Goal: Task Accomplishment & Management: Complete application form

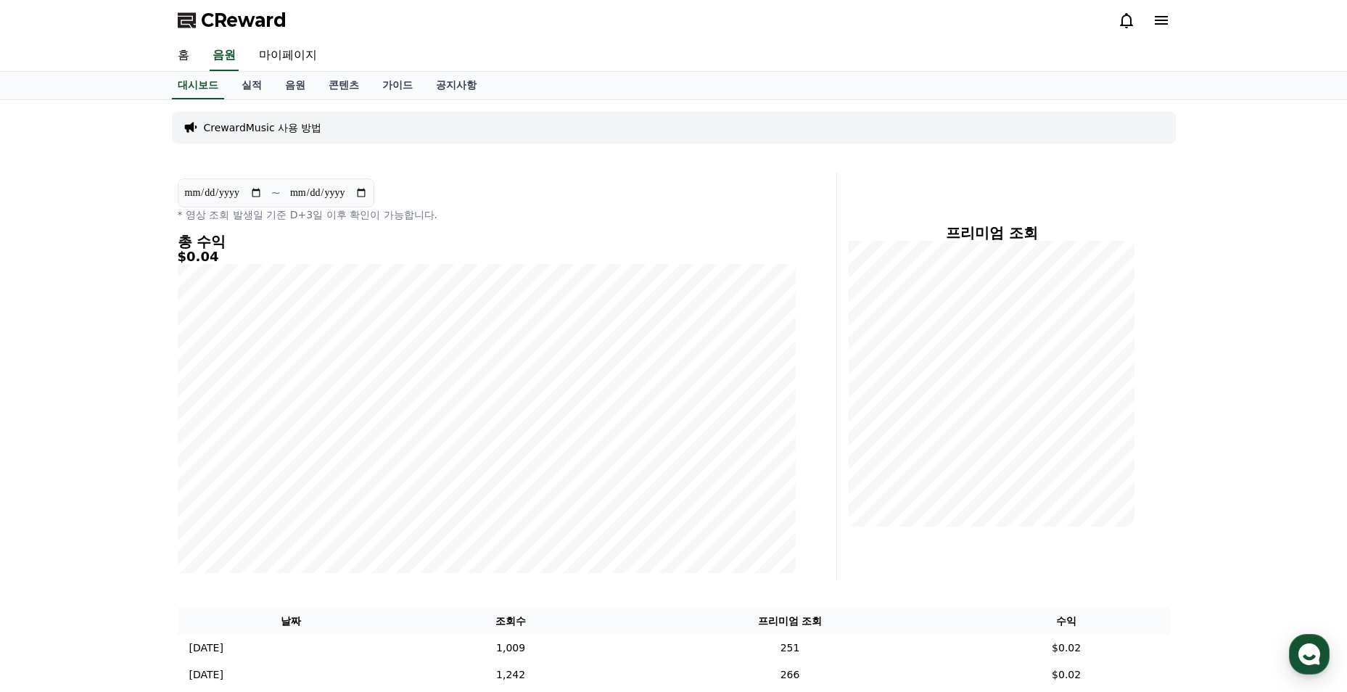
click at [349, 86] on link "콘텐츠" at bounding box center [344, 86] width 54 height 28
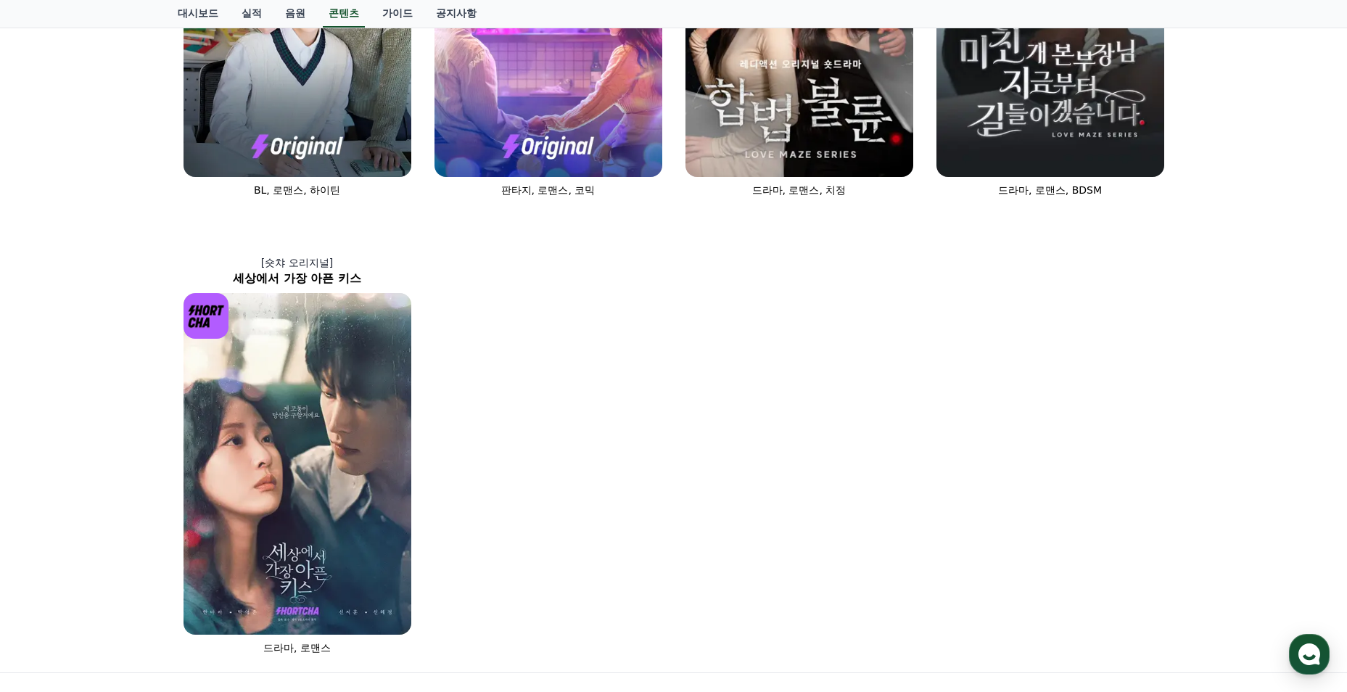
scroll to position [943, 0]
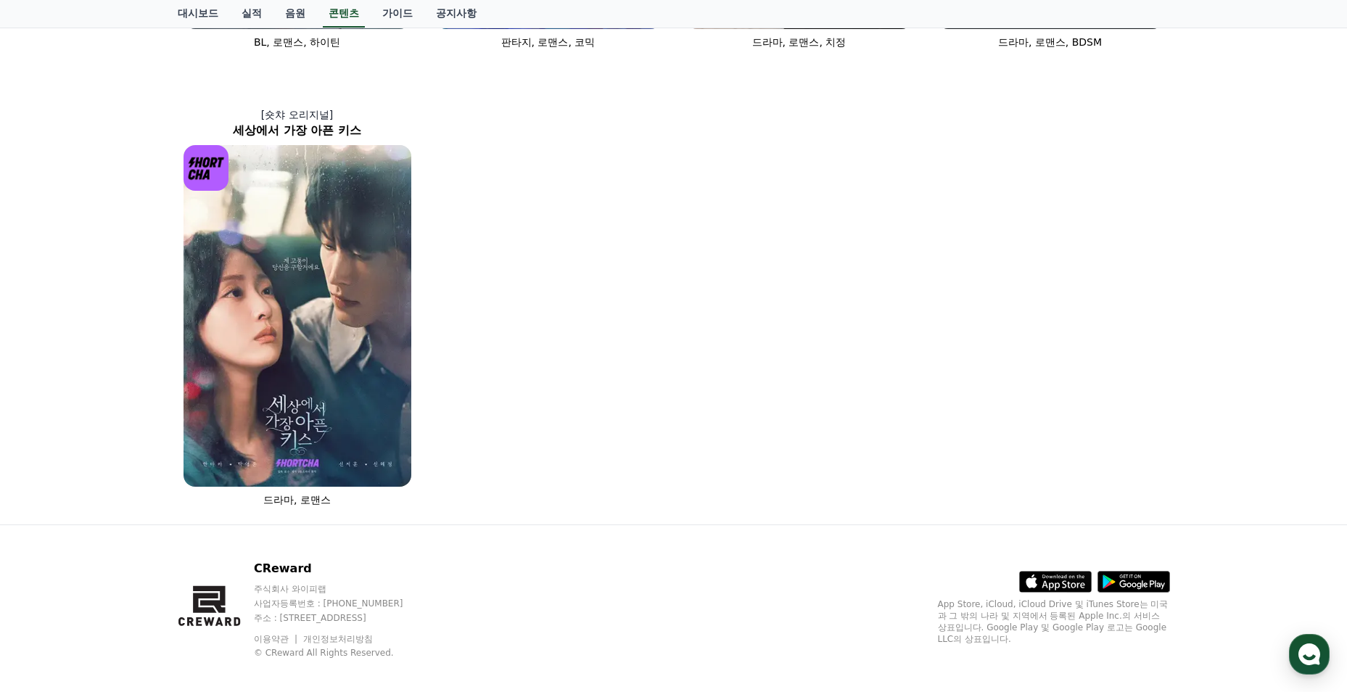
click at [245, 240] on img at bounding box center [298, 316] width 228 height 342
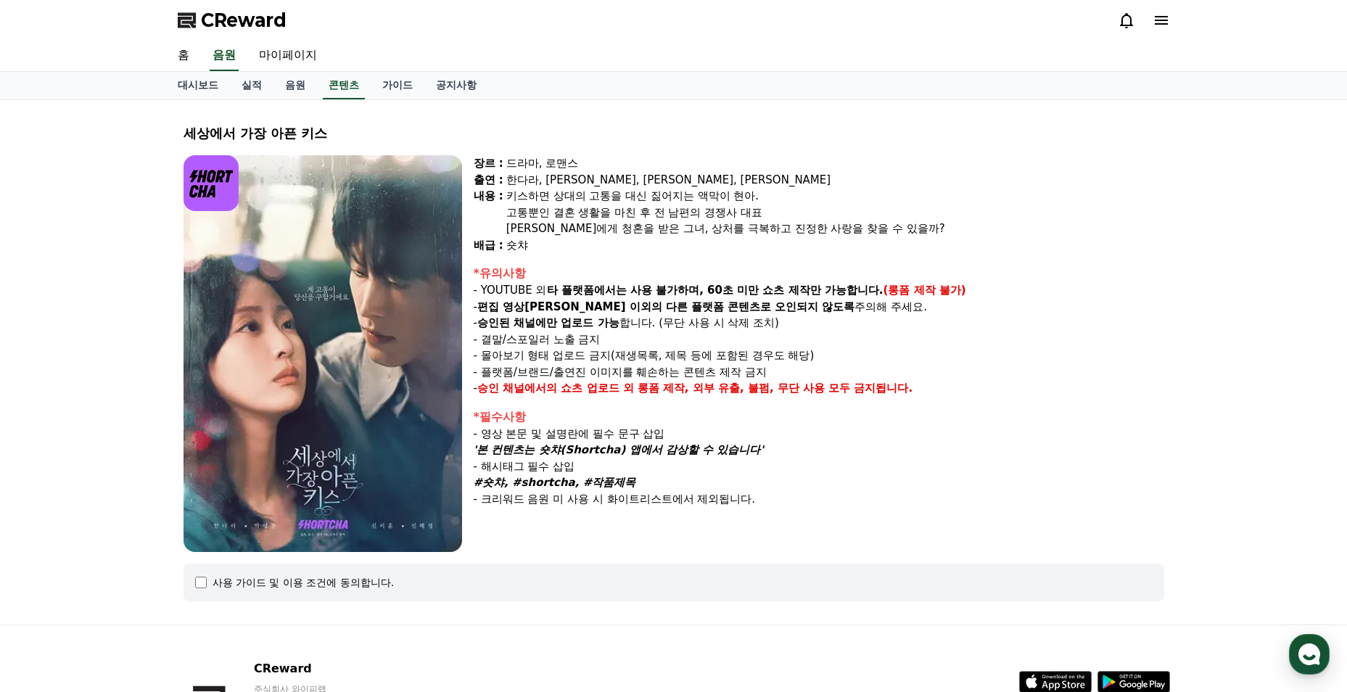
select select
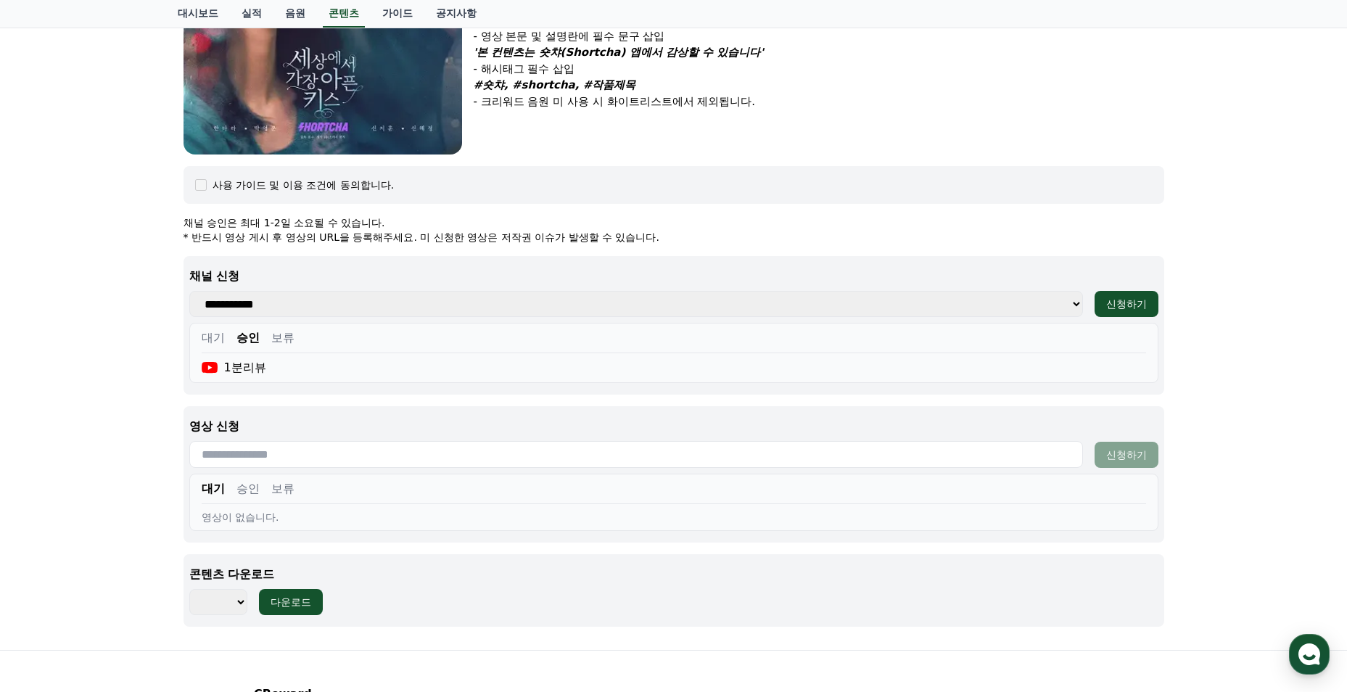
scroll to position [454, 0]
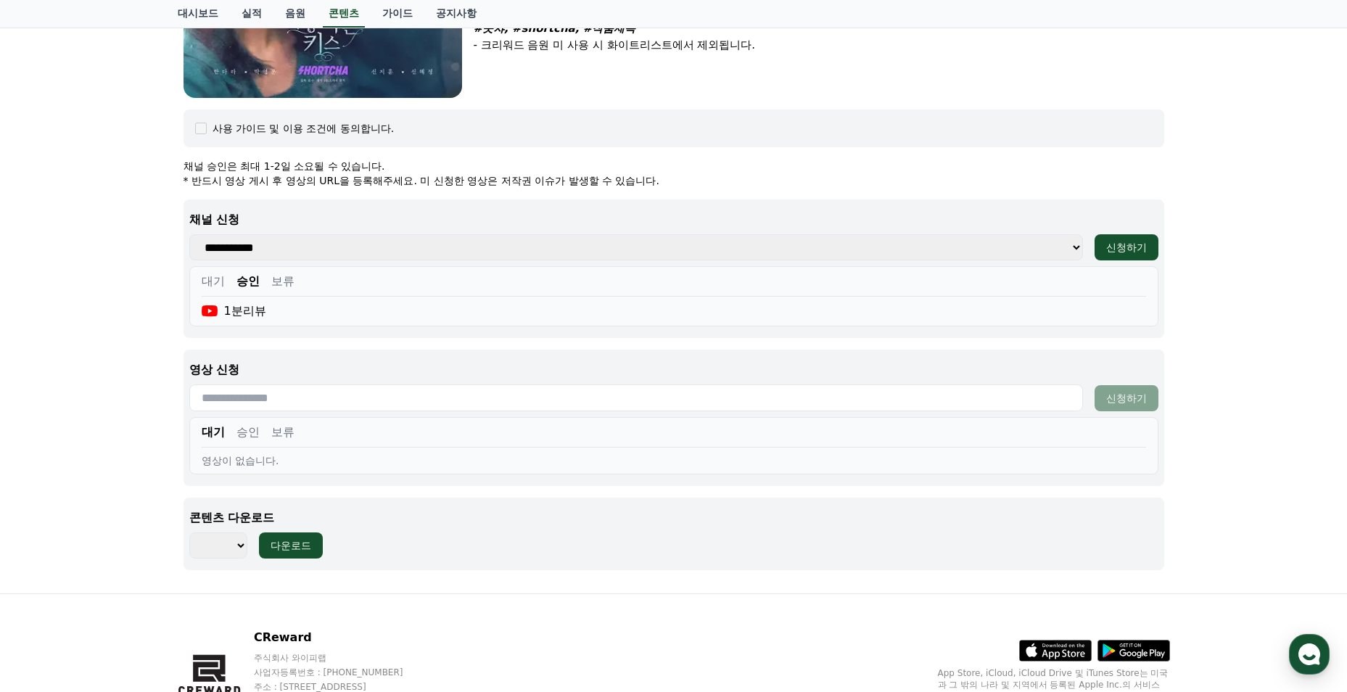
click at [451, 409] on input "text" at bounding box center [636, 398] width 894 height 27
paste input "**********"
type input "**********"
click at [1128, 401] on div "신청하기" at bounding box center [1127, 398] width 41 height 15
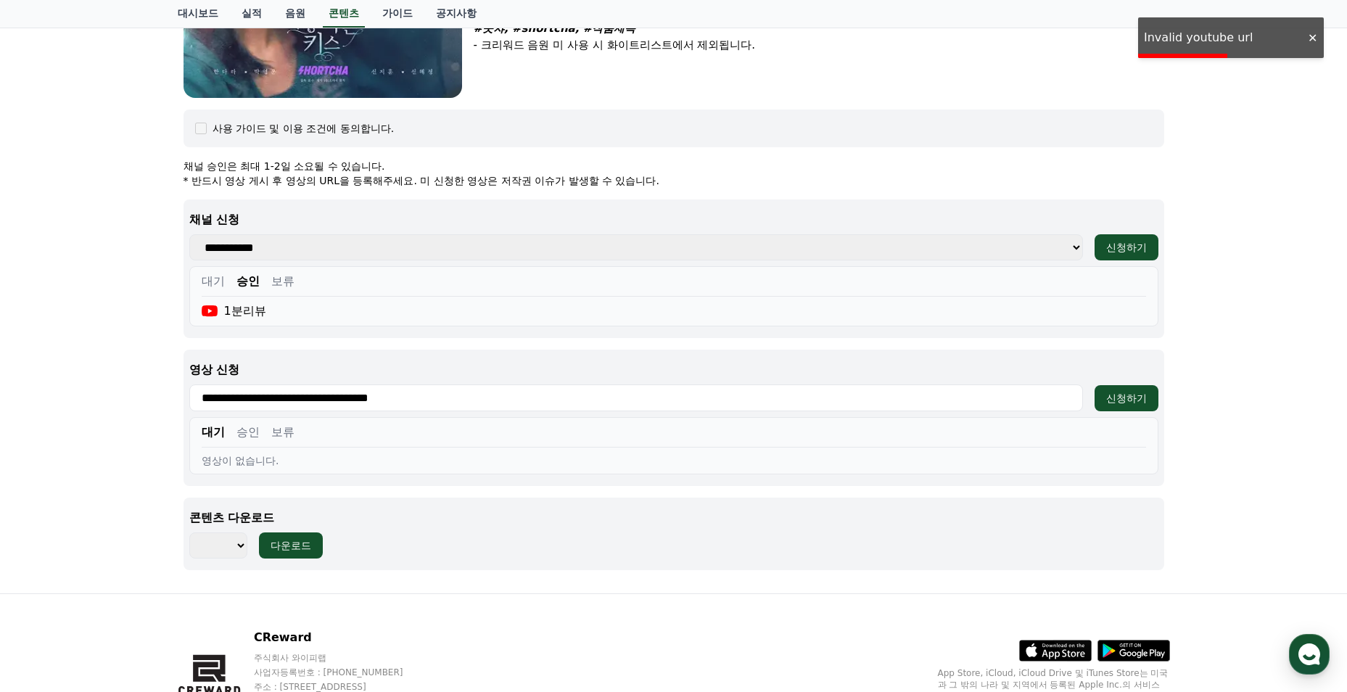
click at [1136, 399] on div "신청하기" at bounding box center [1127, 398] width 41 height 15
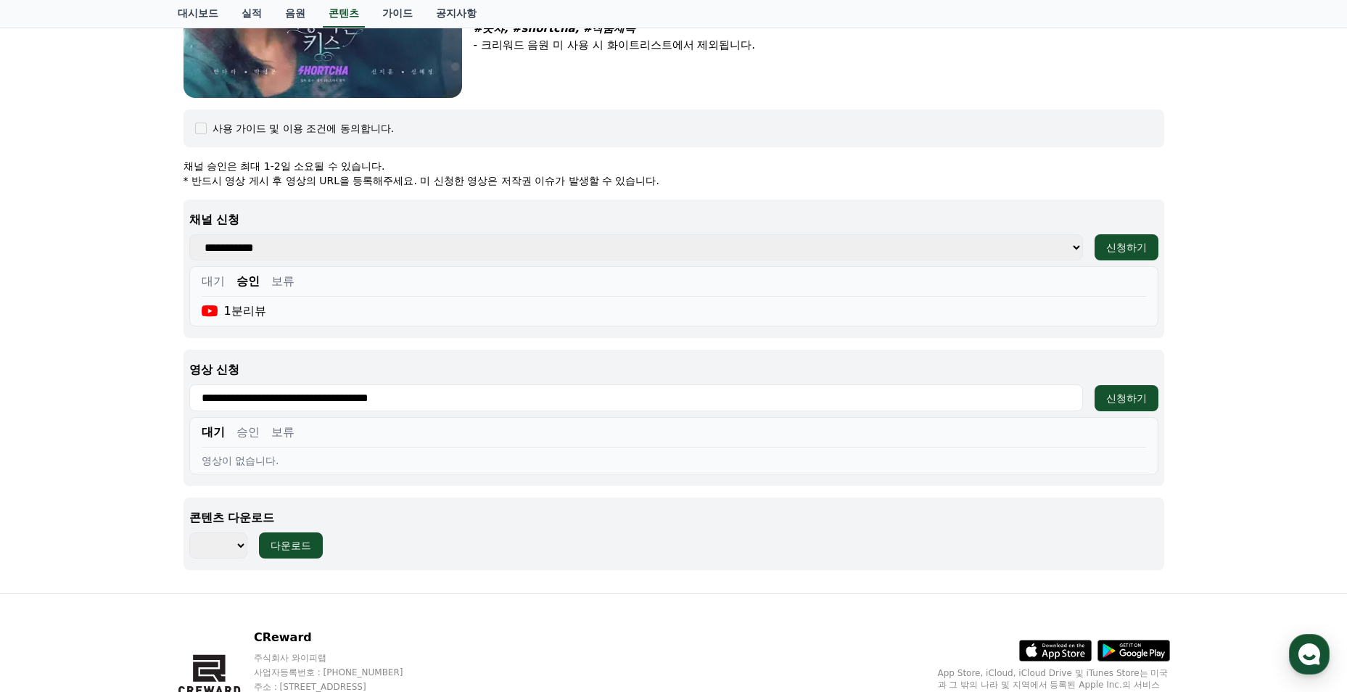
click at [1145, 404] on div "신청하기" at bounding box center [1127, 398] width 41 height 15
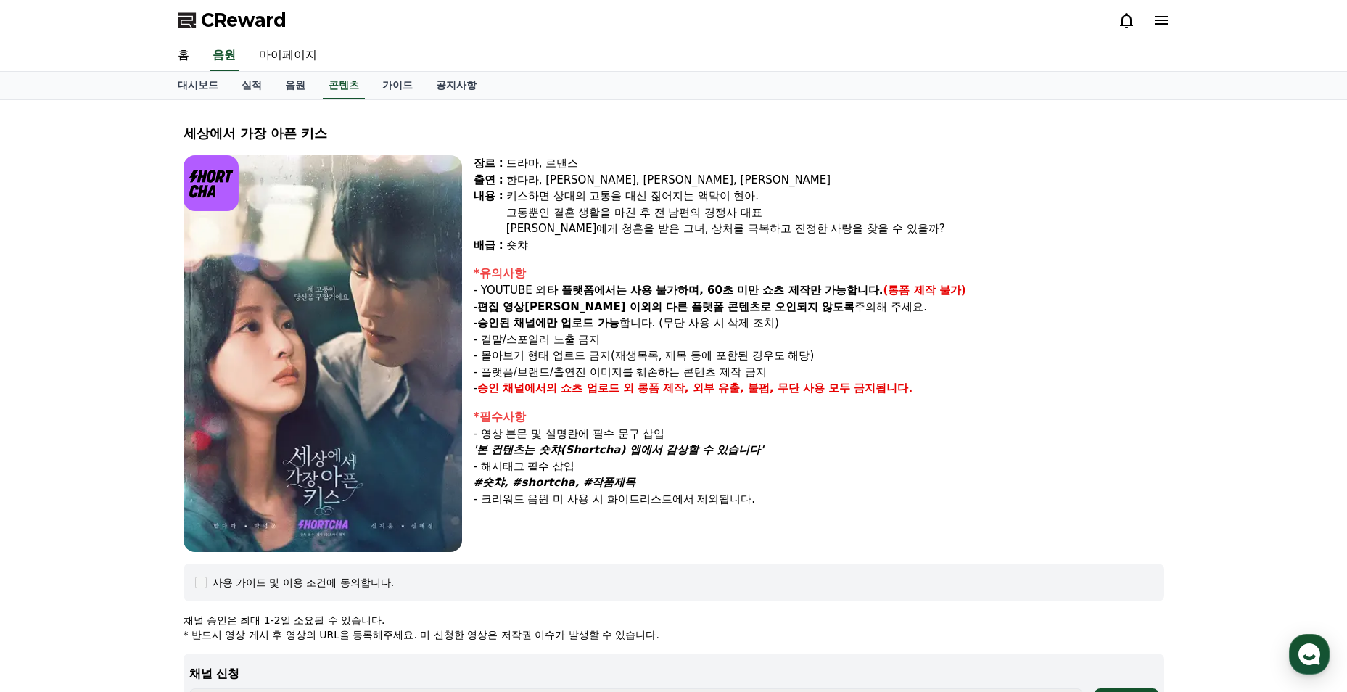
select select
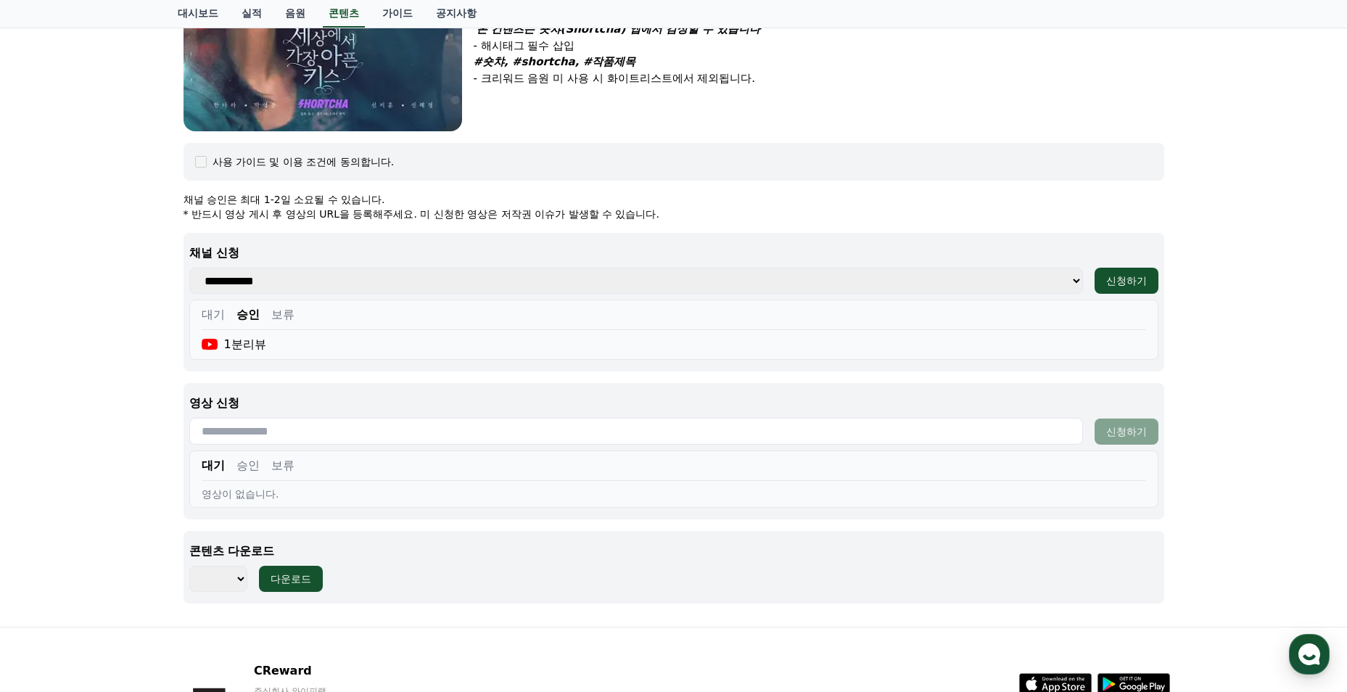
scroll to position [536, 0]
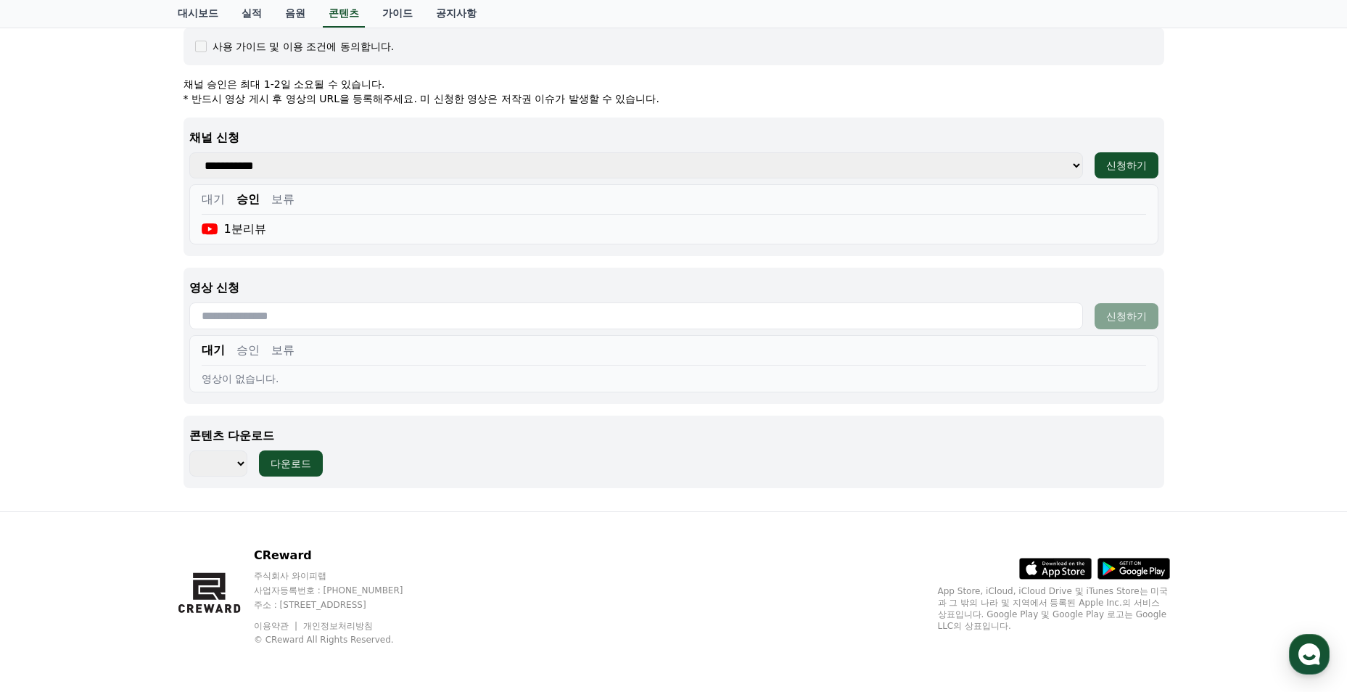
click at [247, 361] on div "대기 승인 보류" at bounding box center [674, 354] width 945 height 24
click at [247, 350] on button "승인" at bounding box center [248, 350] width 23 height 17
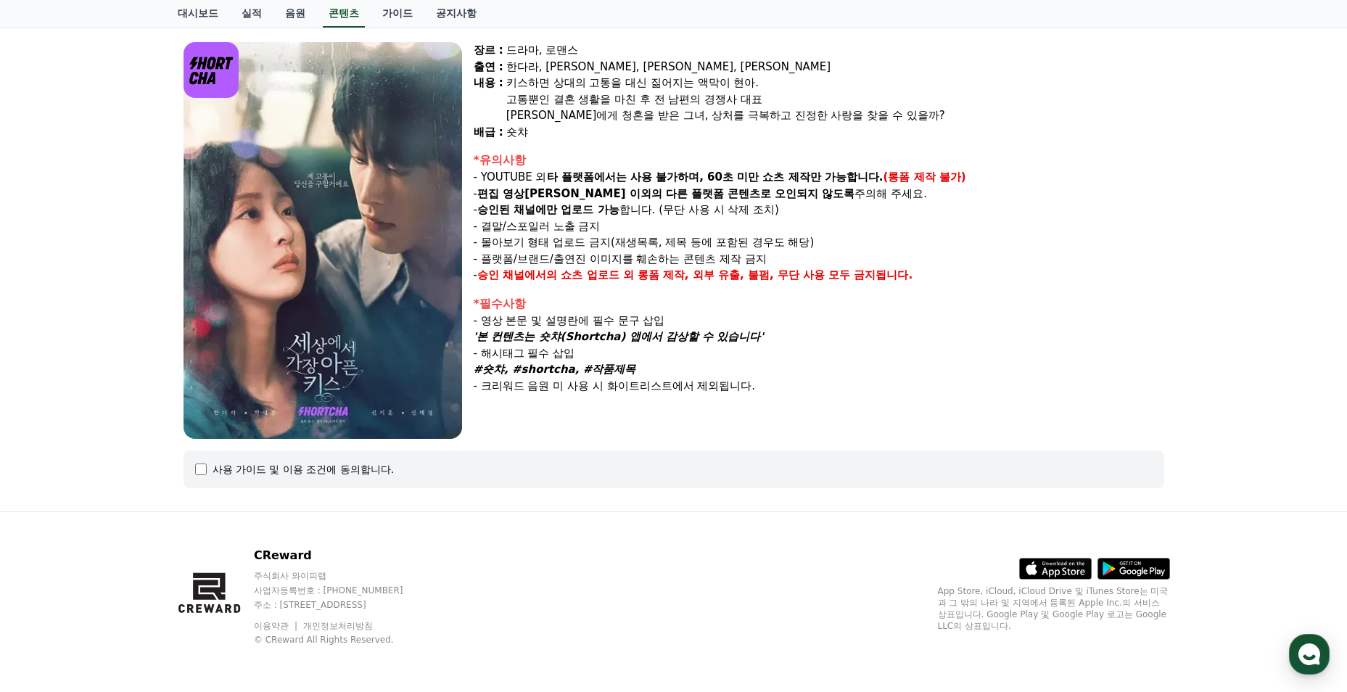
select select
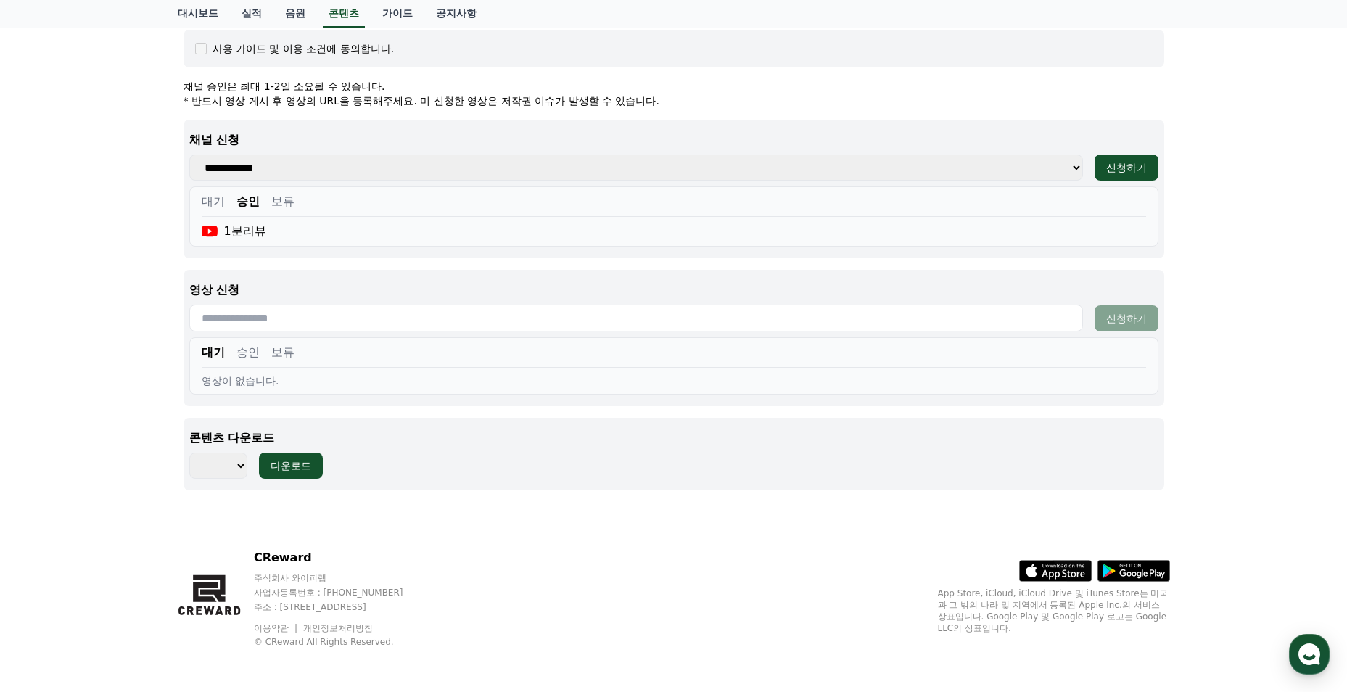
scroll to position [536, 0]
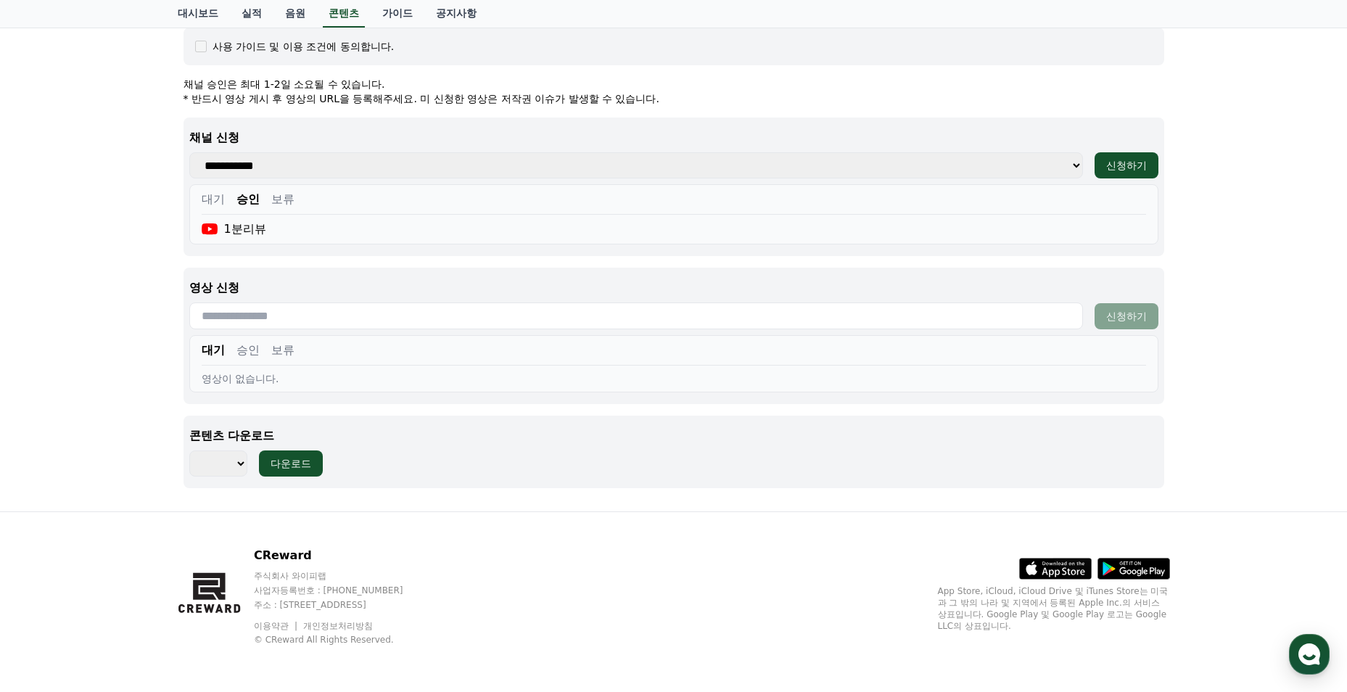
click at [256, 350] on button "승인" at bounding box center [248, 350] width 23 height 17
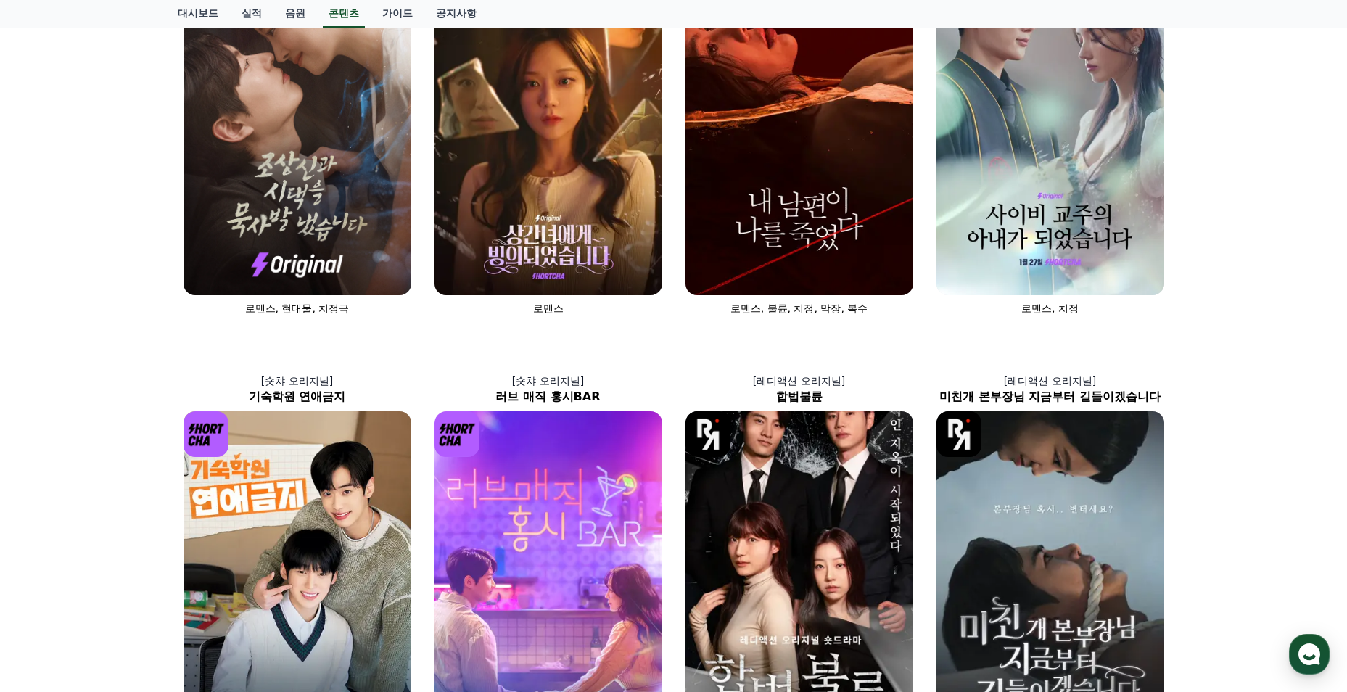
scroll to position [218, 0]
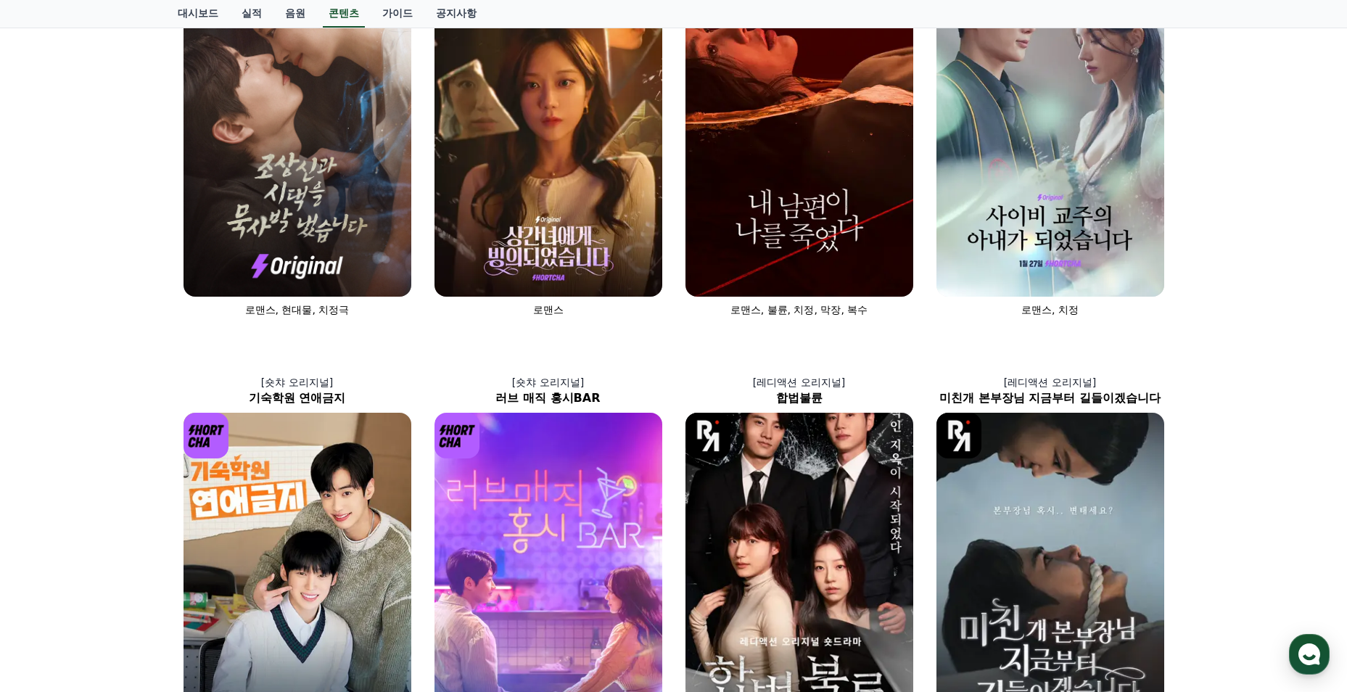
click at [564, 190] on img at bounding box center [549, 126] width 228 height 342
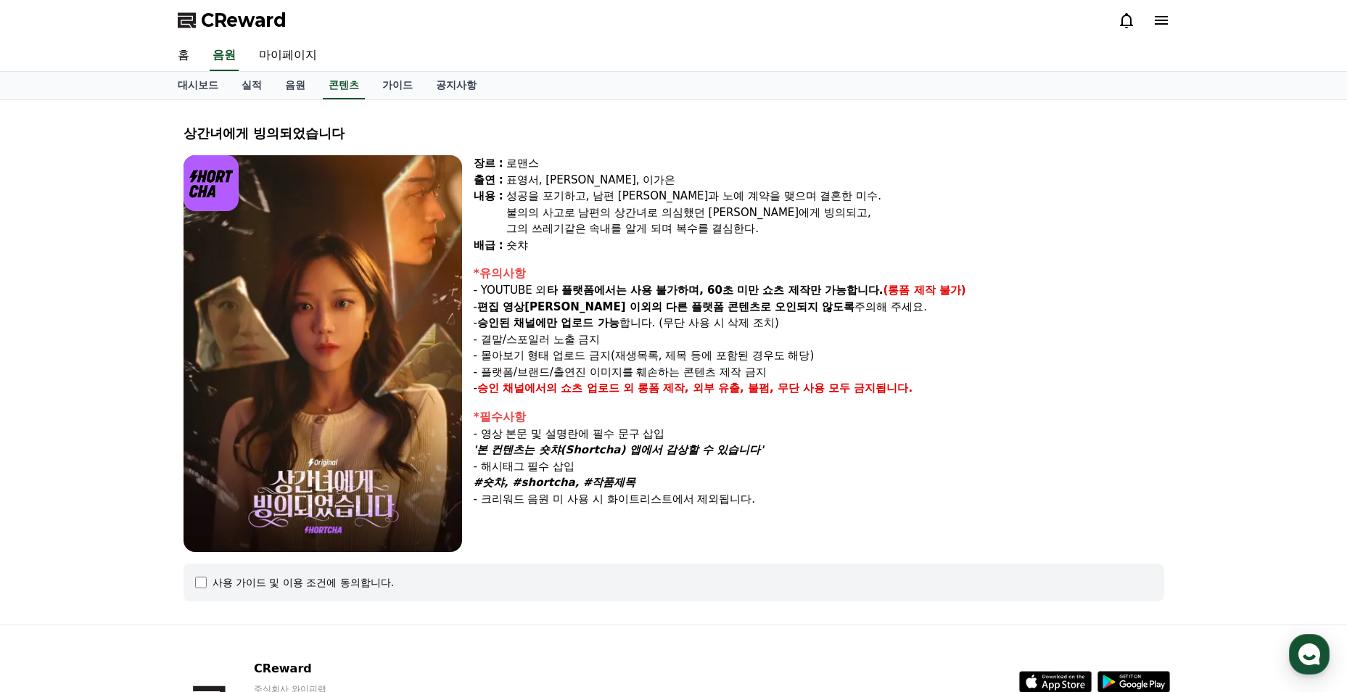
select select
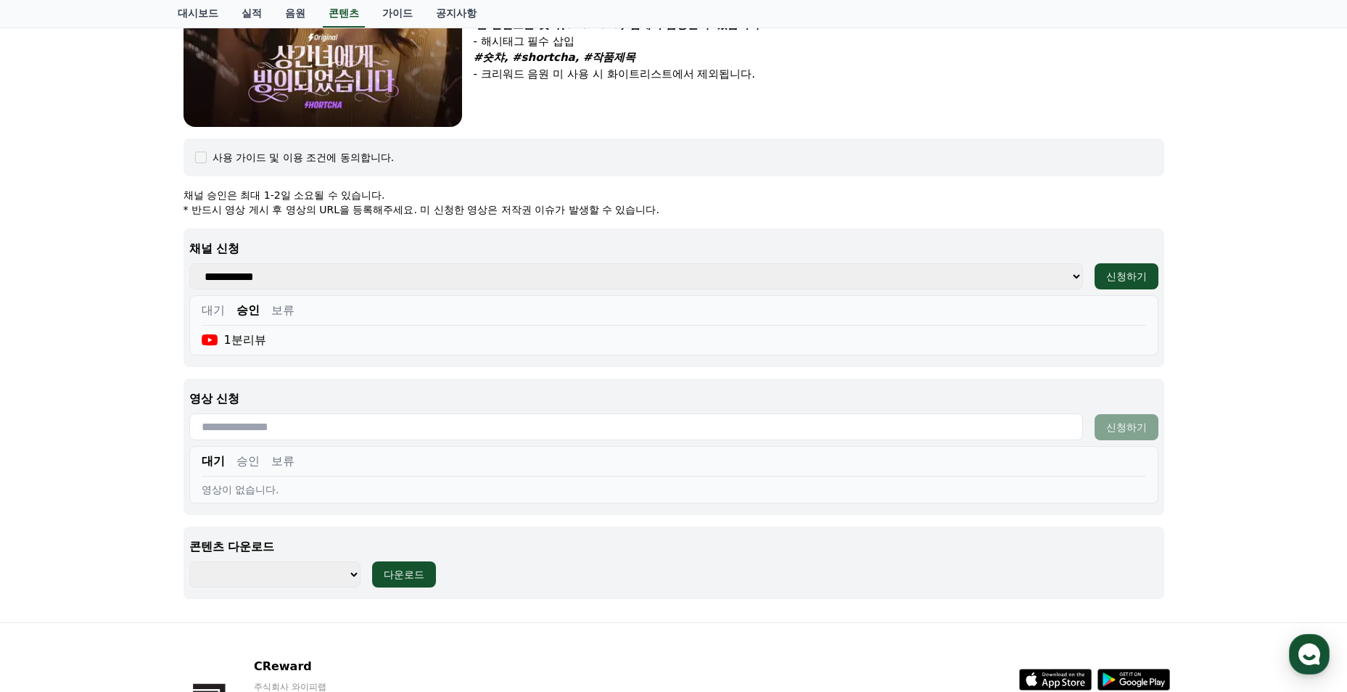
scroll to position [435, 0]
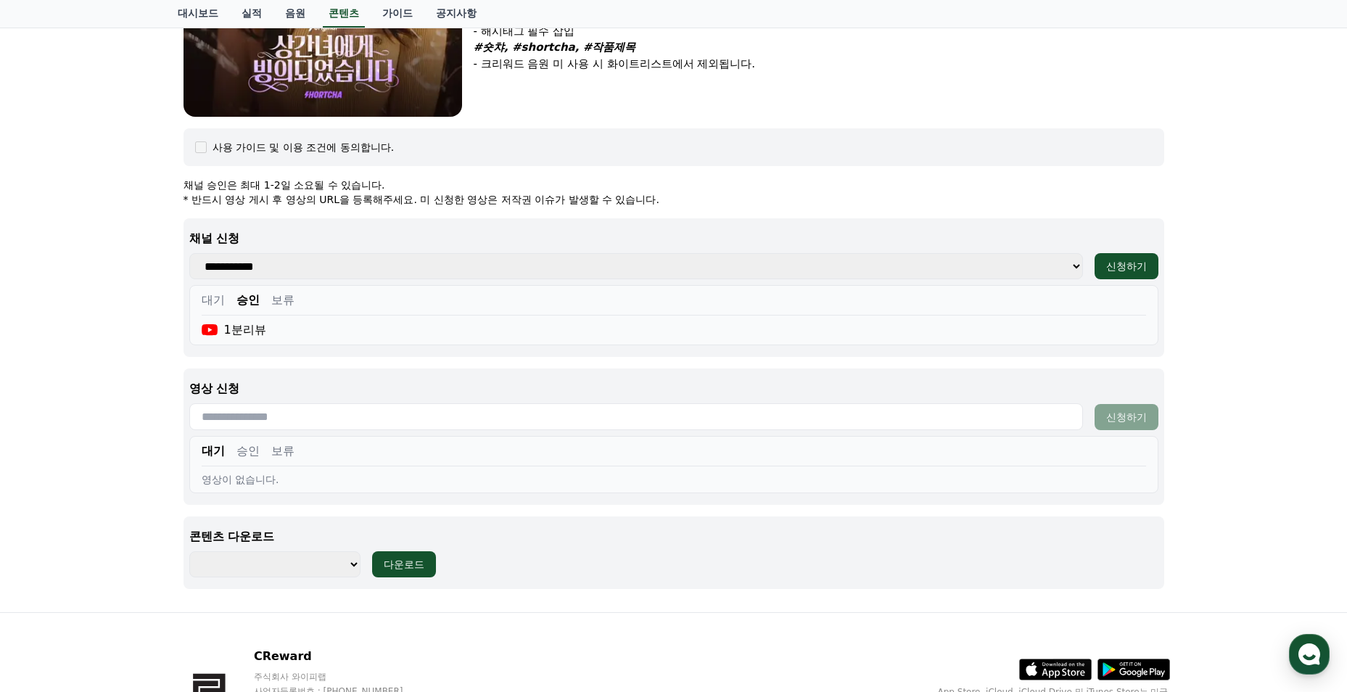
click at [363, 421] on input "text" at bounding box center [636, 416] width 894 height 27
paste input "**********"
type input "**********"
click at [1129, 426] on button "신청하기" at bounding box center [1127, 417] width 64 height 26
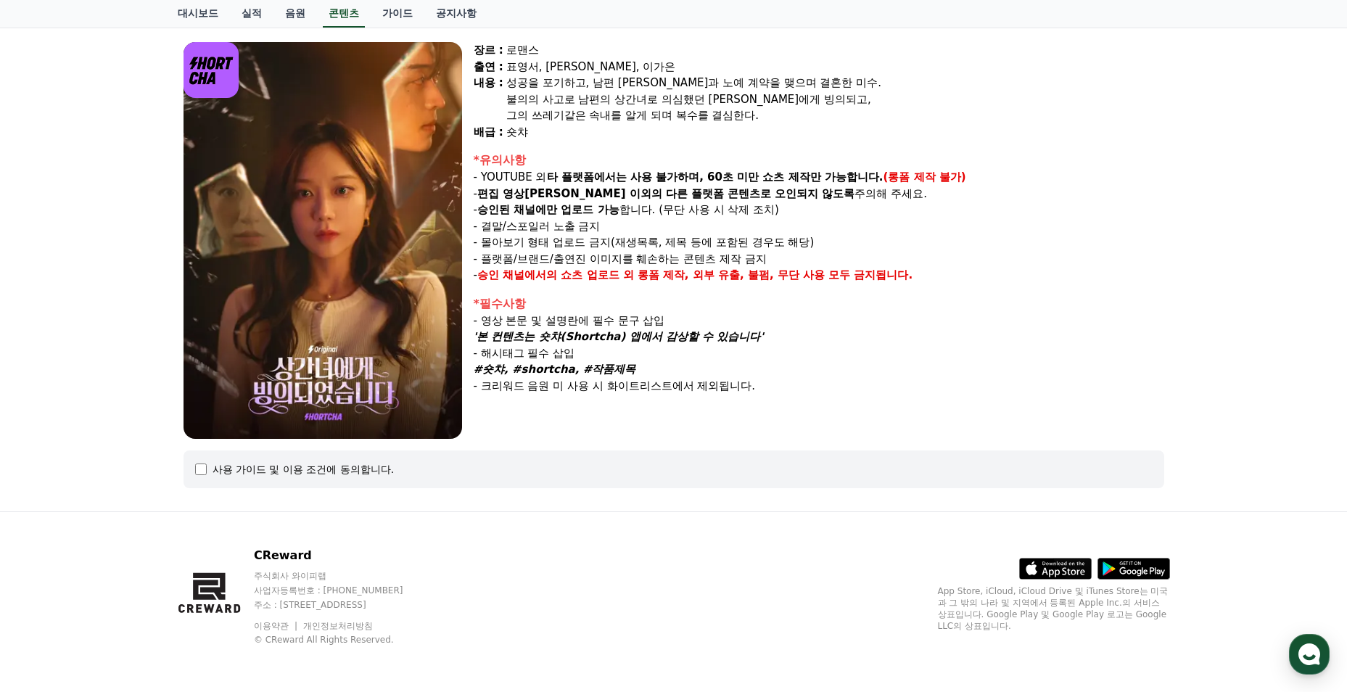
select select
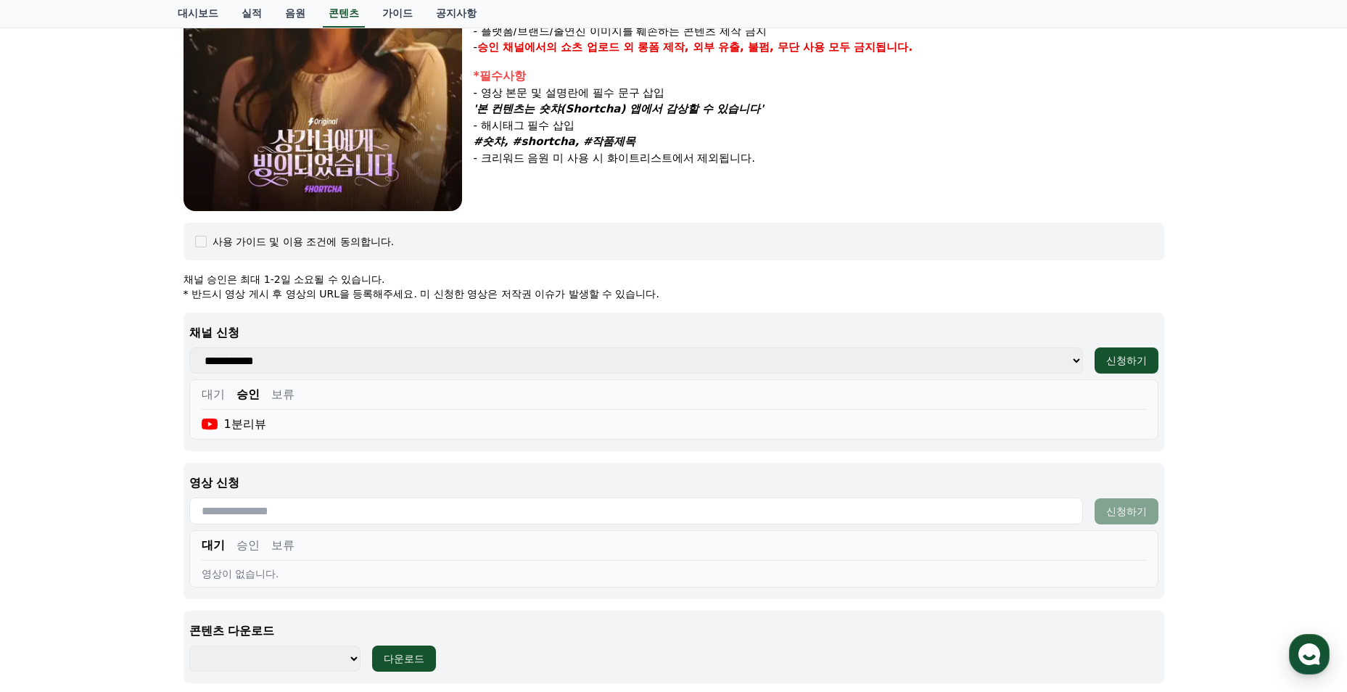
scroll to position [363, 0]
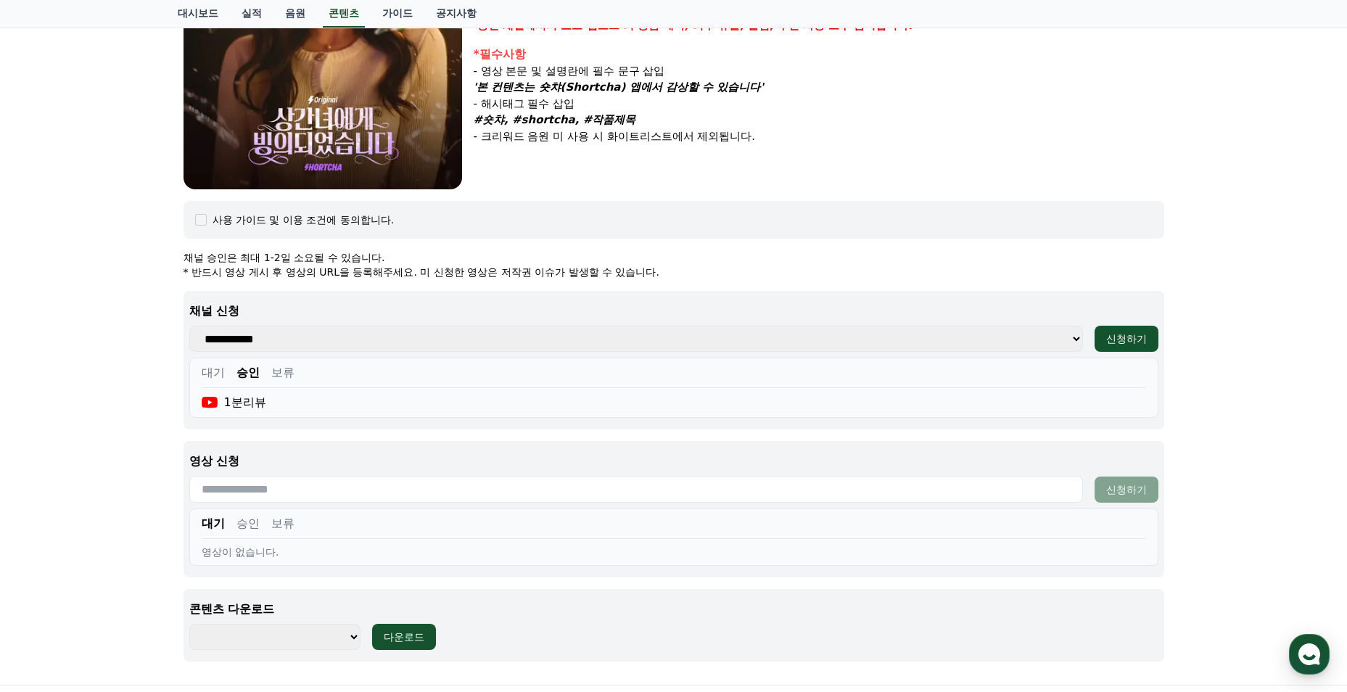
click at [245, 520] on button "승인" at bounding box center [248, 523] width 23 height 17
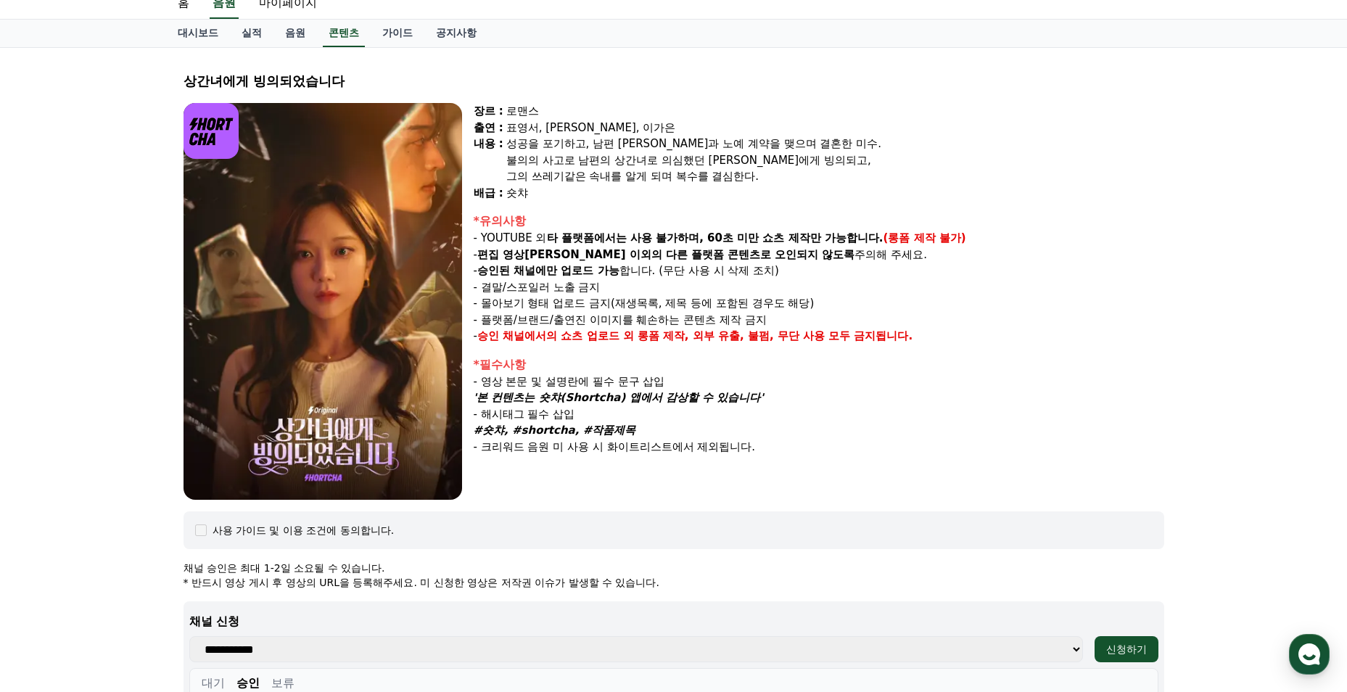
scroll to position [0, 0]
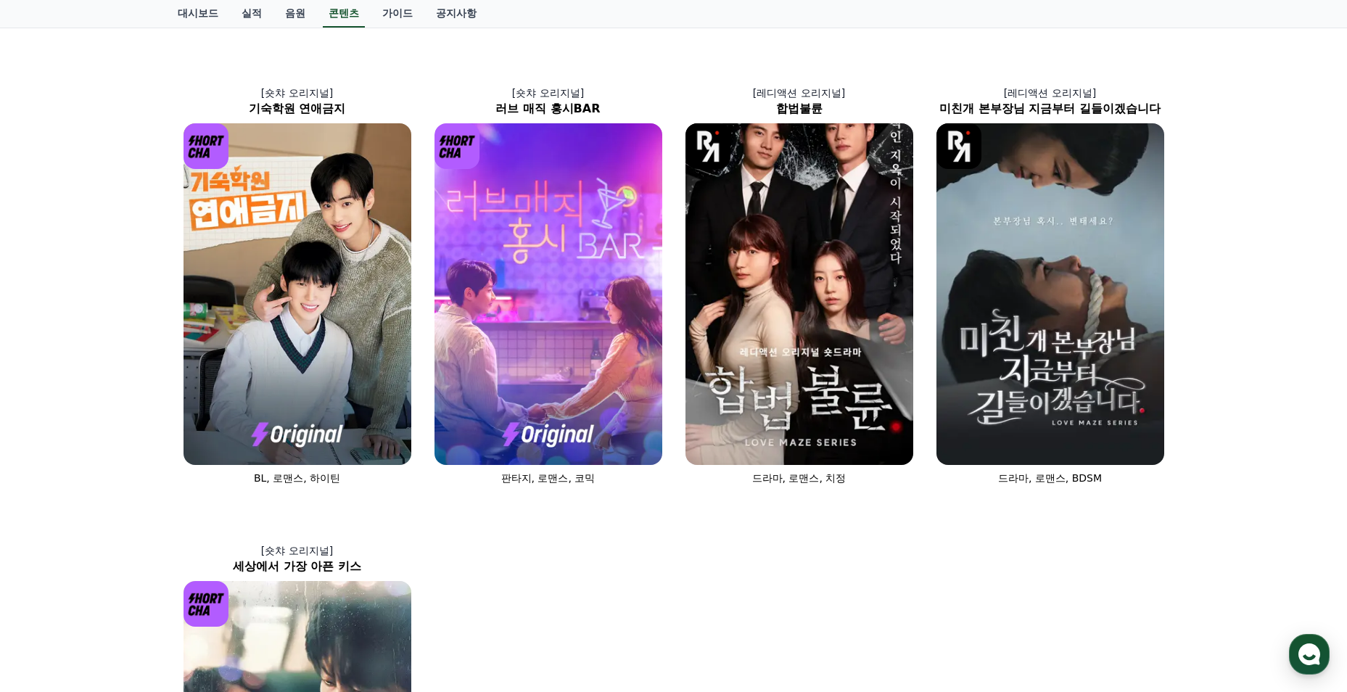
scroll to position [508, 0]
click at [593, 369] on img at bounding box center [549, 294] width 228 height 342
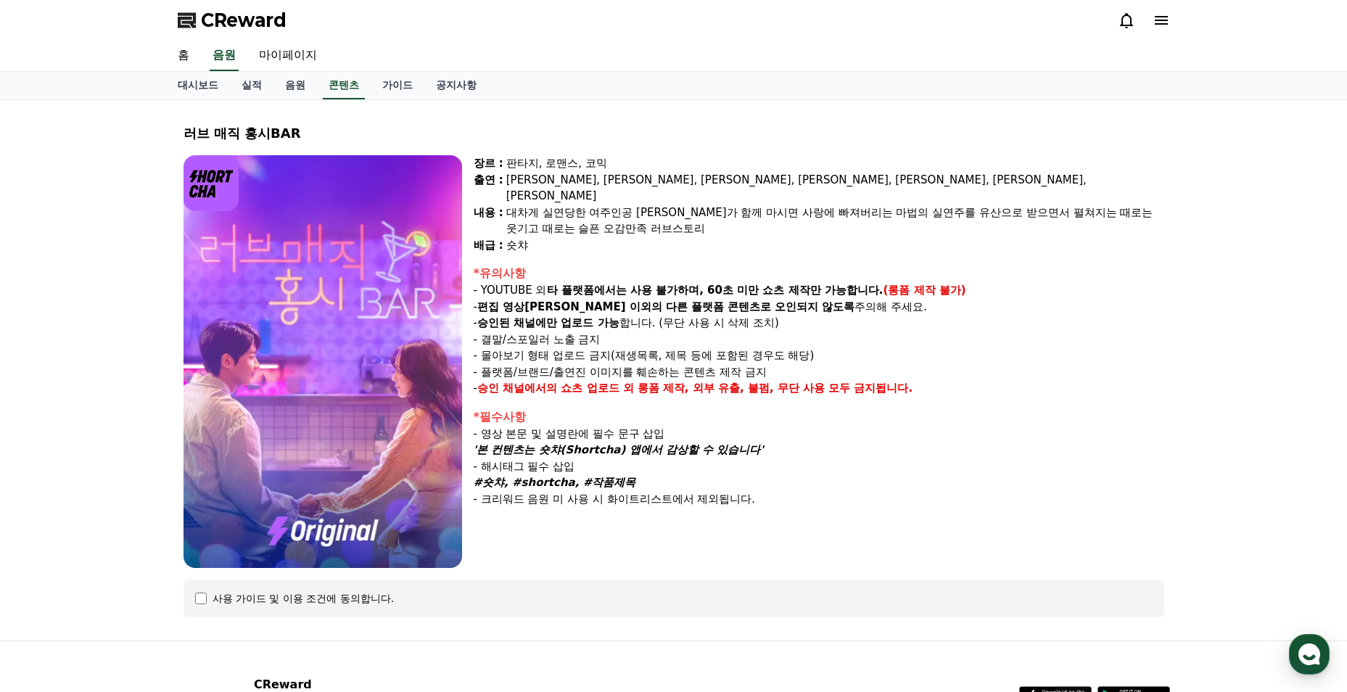
select select
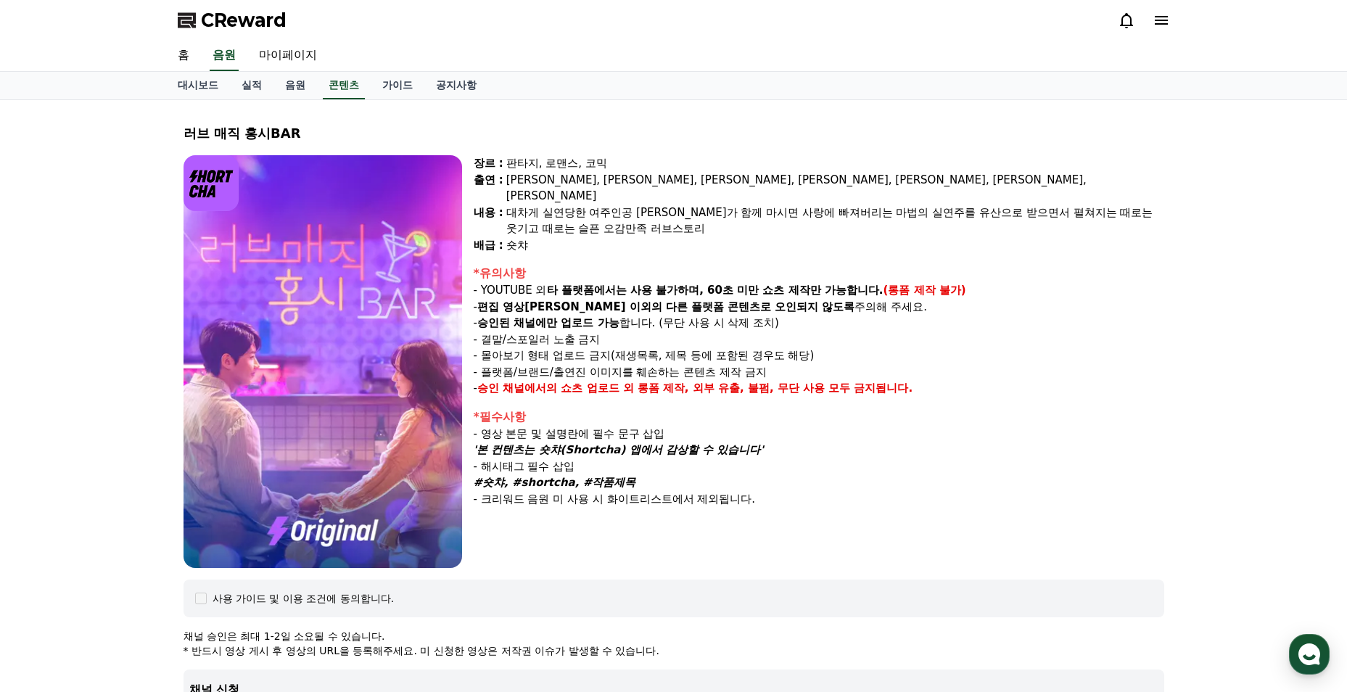
scroll to position [508, 0]
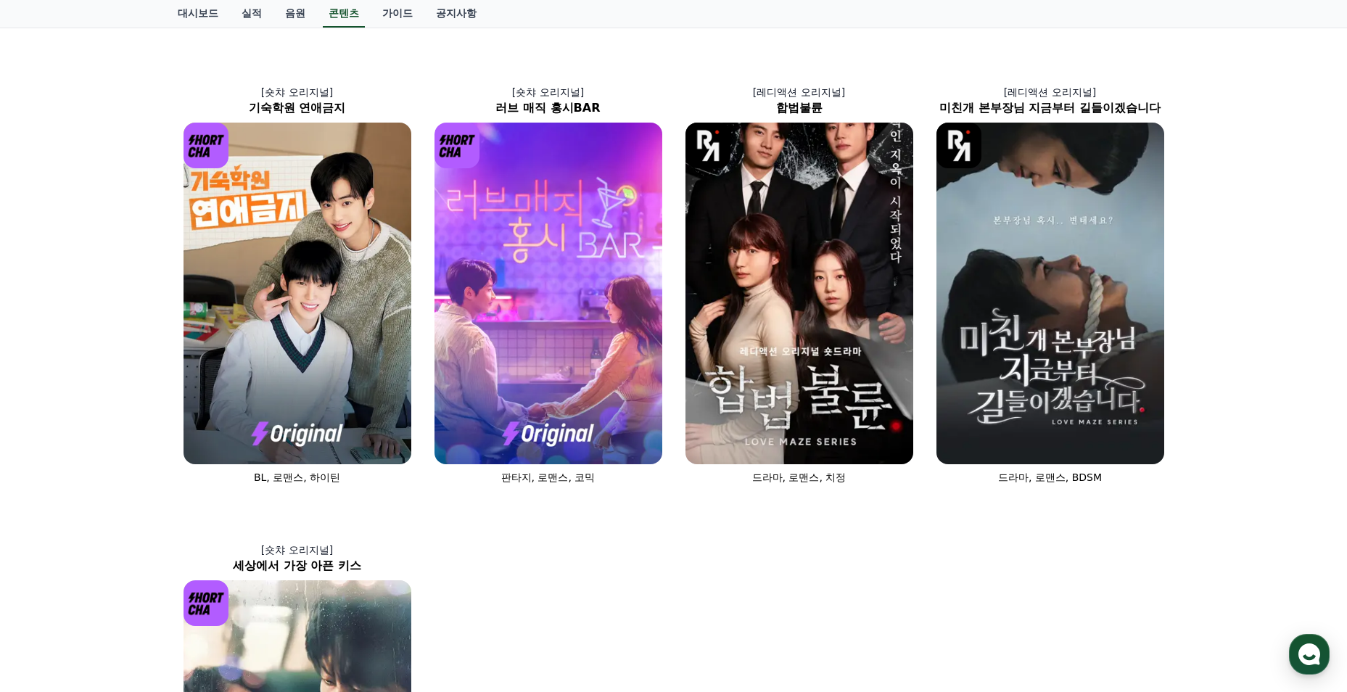
click at [779, 345] on img at bounding box center [800, 294] width 228 height 342
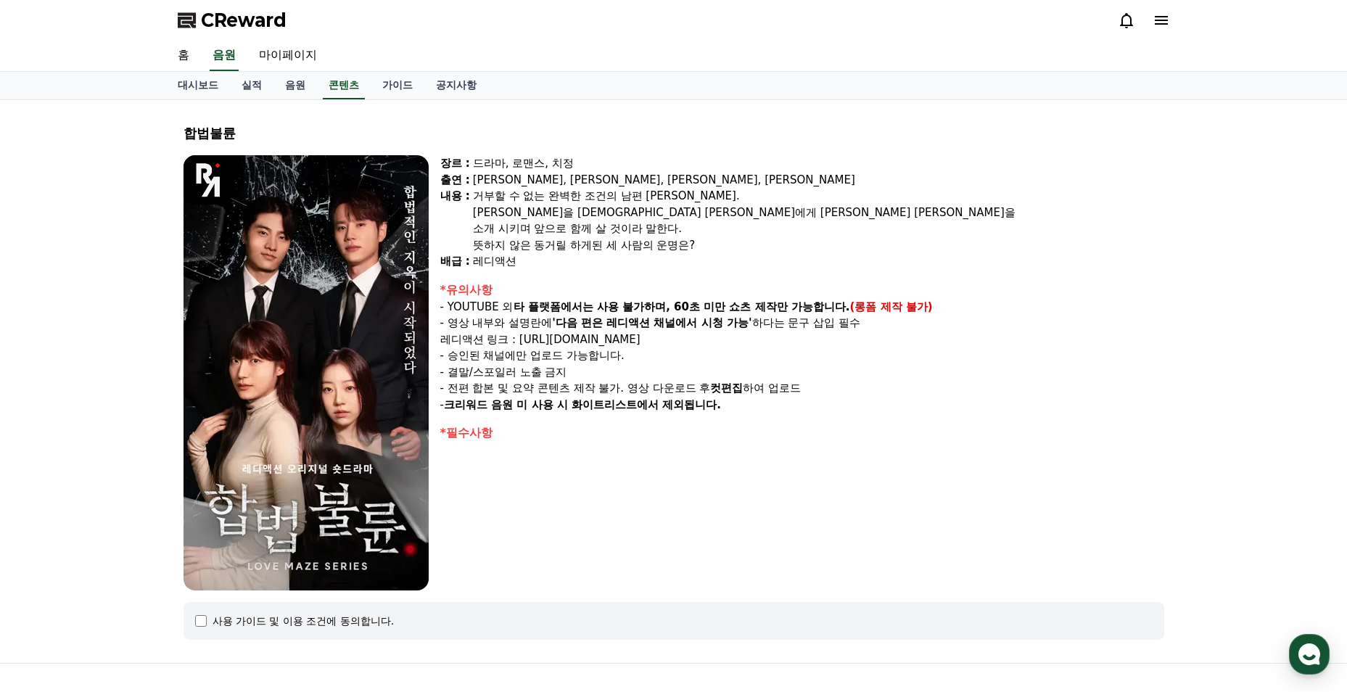
select select
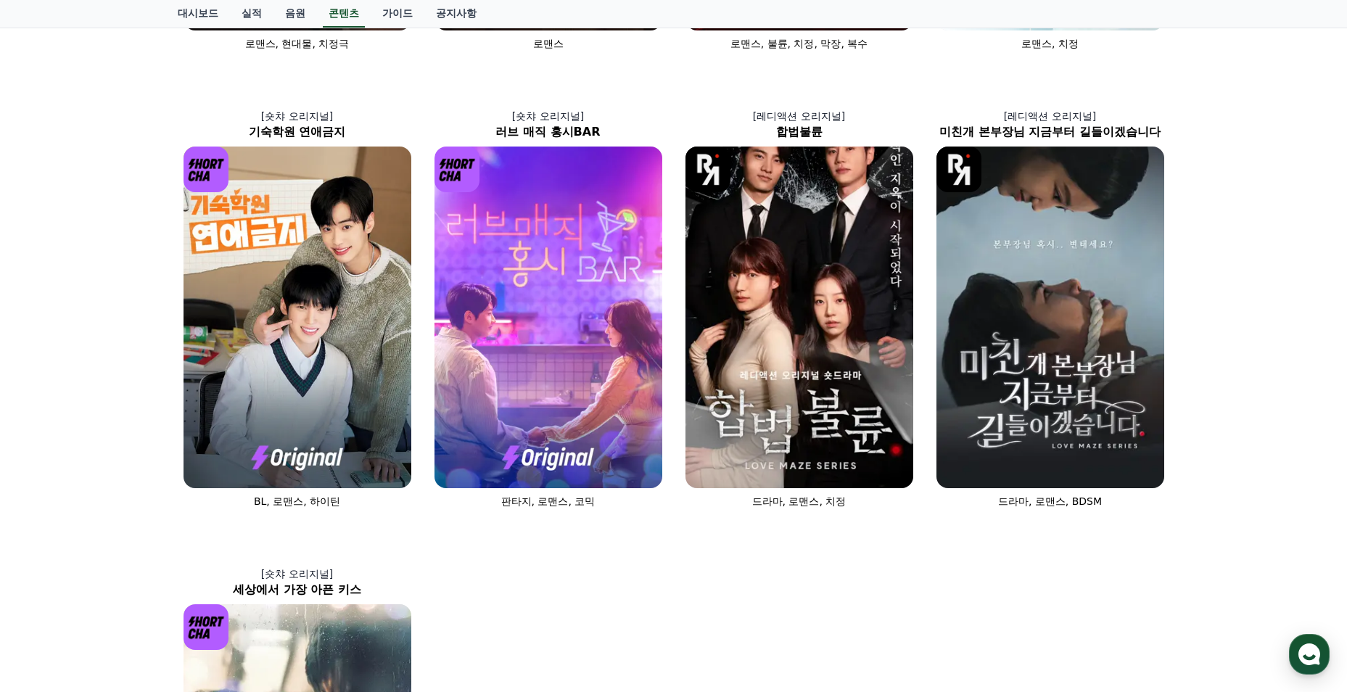
scroll to position [508, 0]
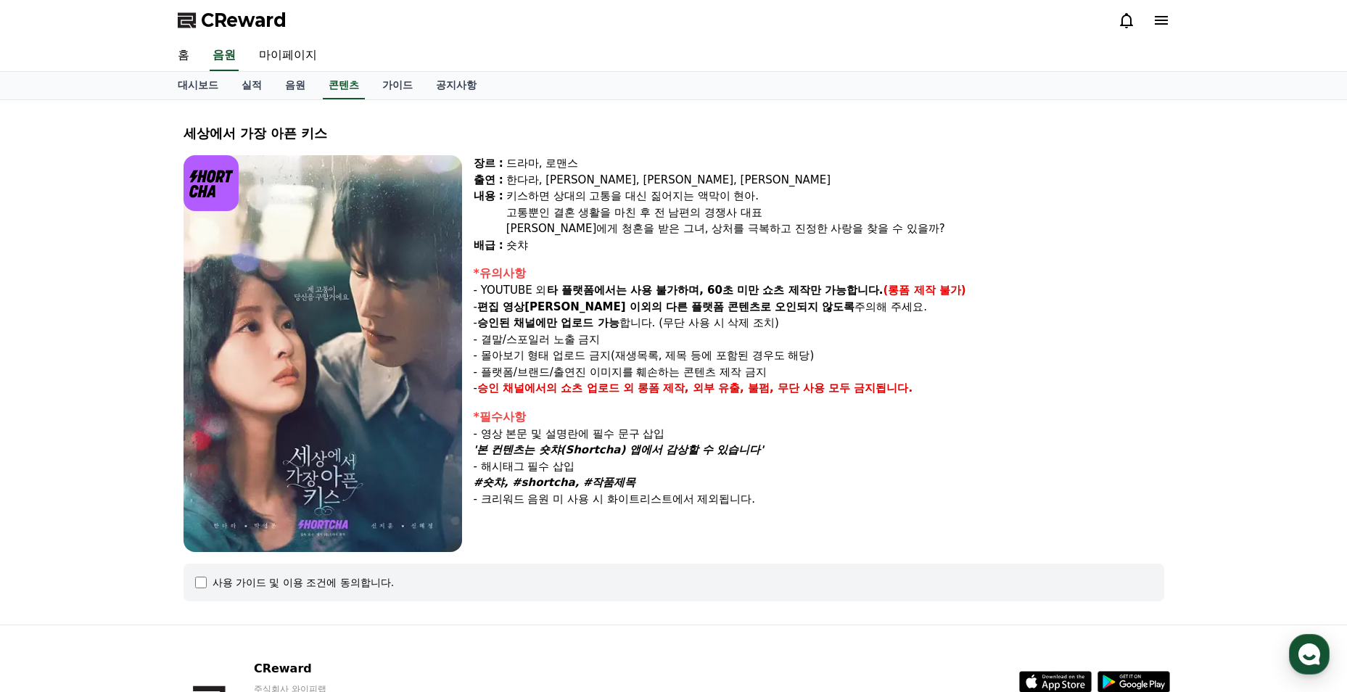
select select
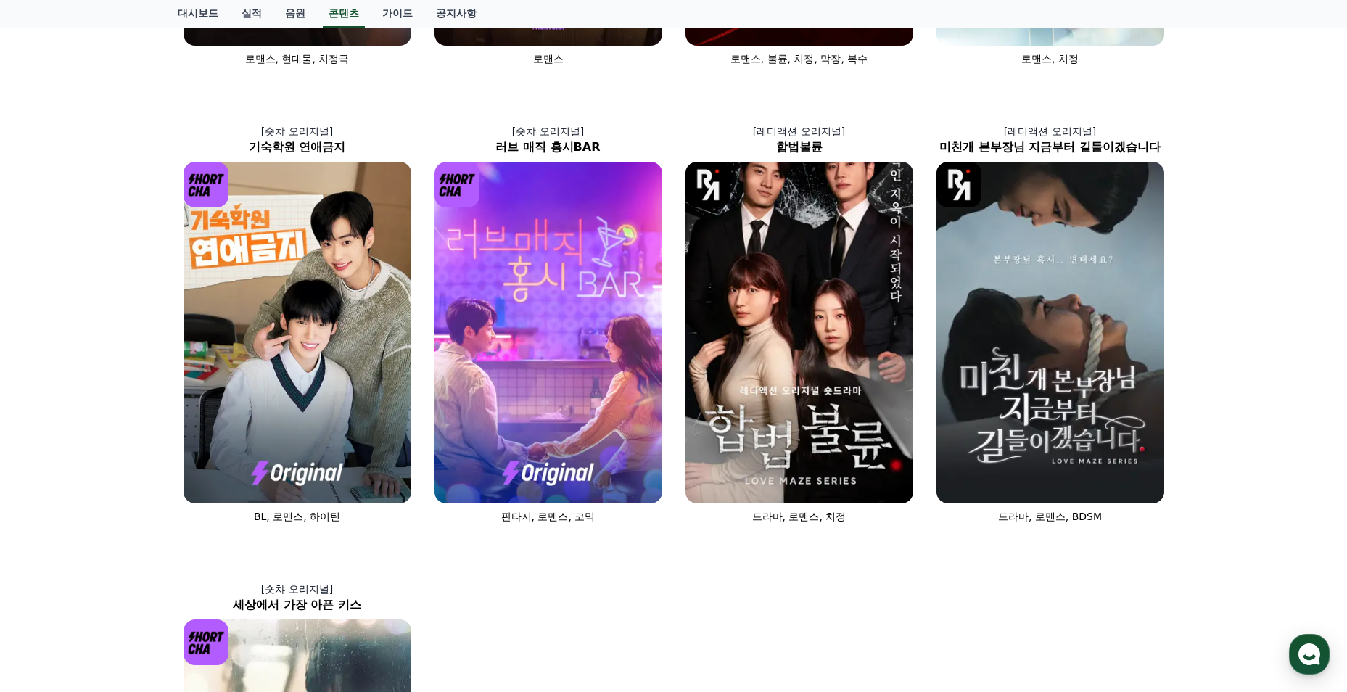
scroll to position [435, 0]
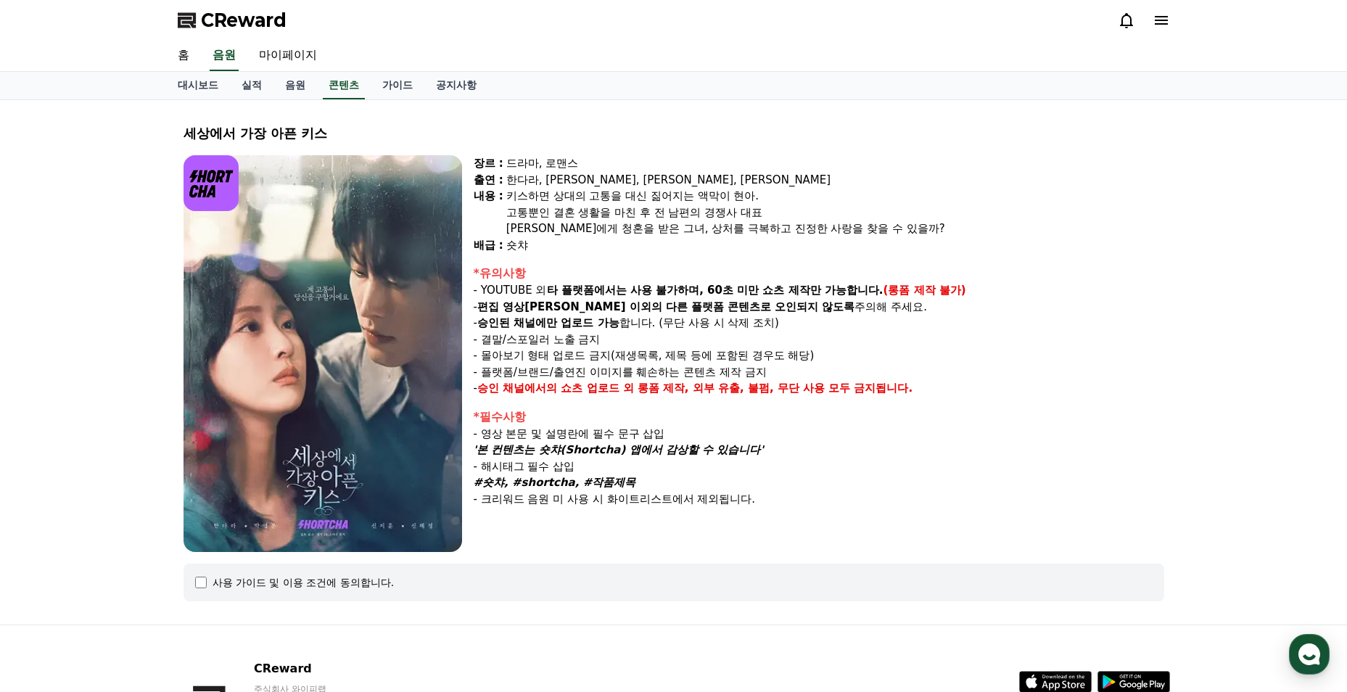
select select
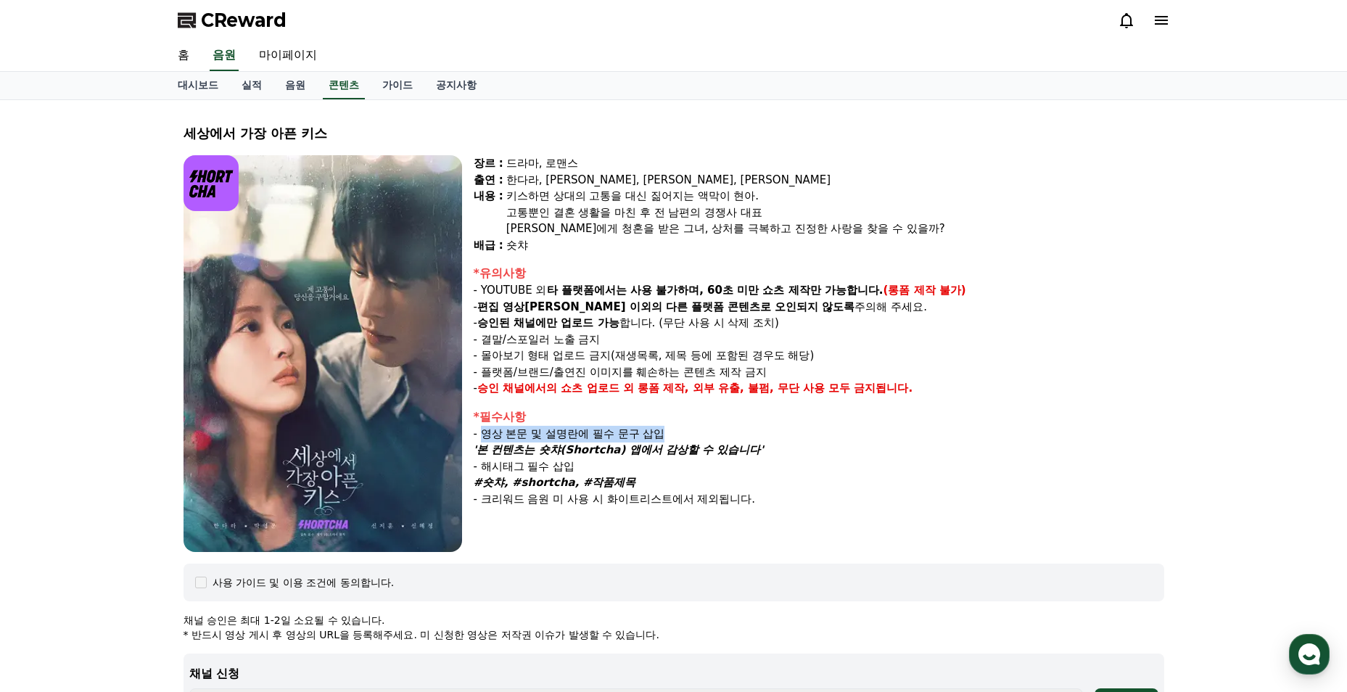
drag, startPoint x: 483, startPoint y: 437, endPoint x: 704, endPoint y: 435, distance: 221.3
click at [704, 435] on p "- 영상 본문 및 설명란에 필수 문구 삽입" at bounding box center [819, 434] width 691 height 17
copy p "영상 본문 및 설명란에 필수 문구 삽입"
click at [83, 459] on div "세상에서 가장 아픈 키스 장르 : 드라마, 로맨스 출연 : 한다라, [PERSON_NAME], [PERSON_NAME], [PERSON_NAM…" at bounding box center [673, 574] width 1347 height 948
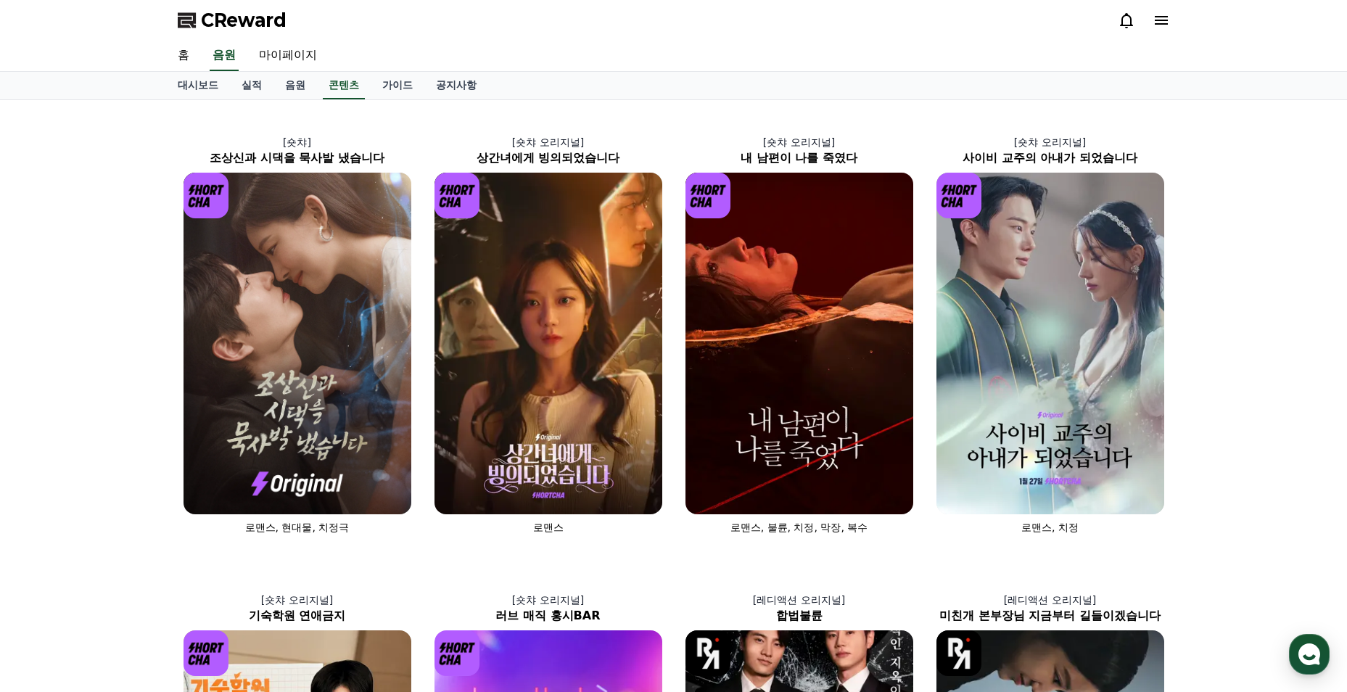
scroll to position [435, 0]
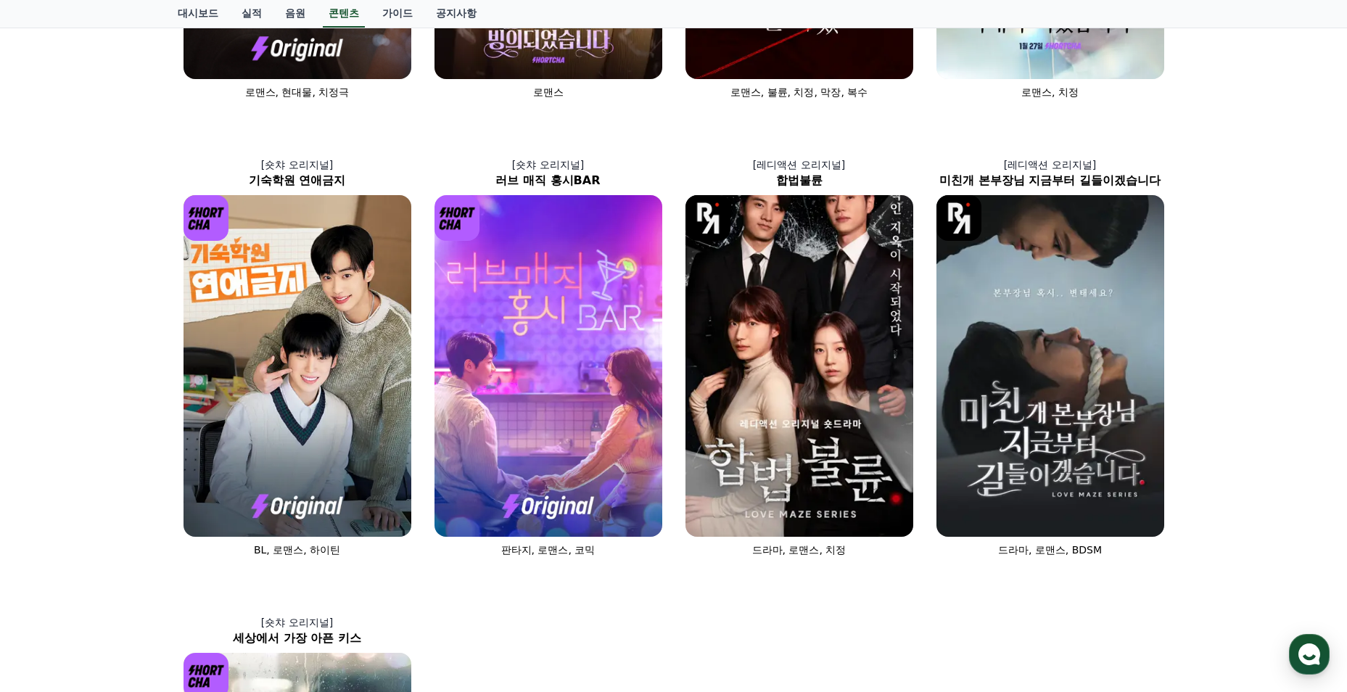
click at [1040, 382] on img at bounding box center [1051, 366] width 228 height 342
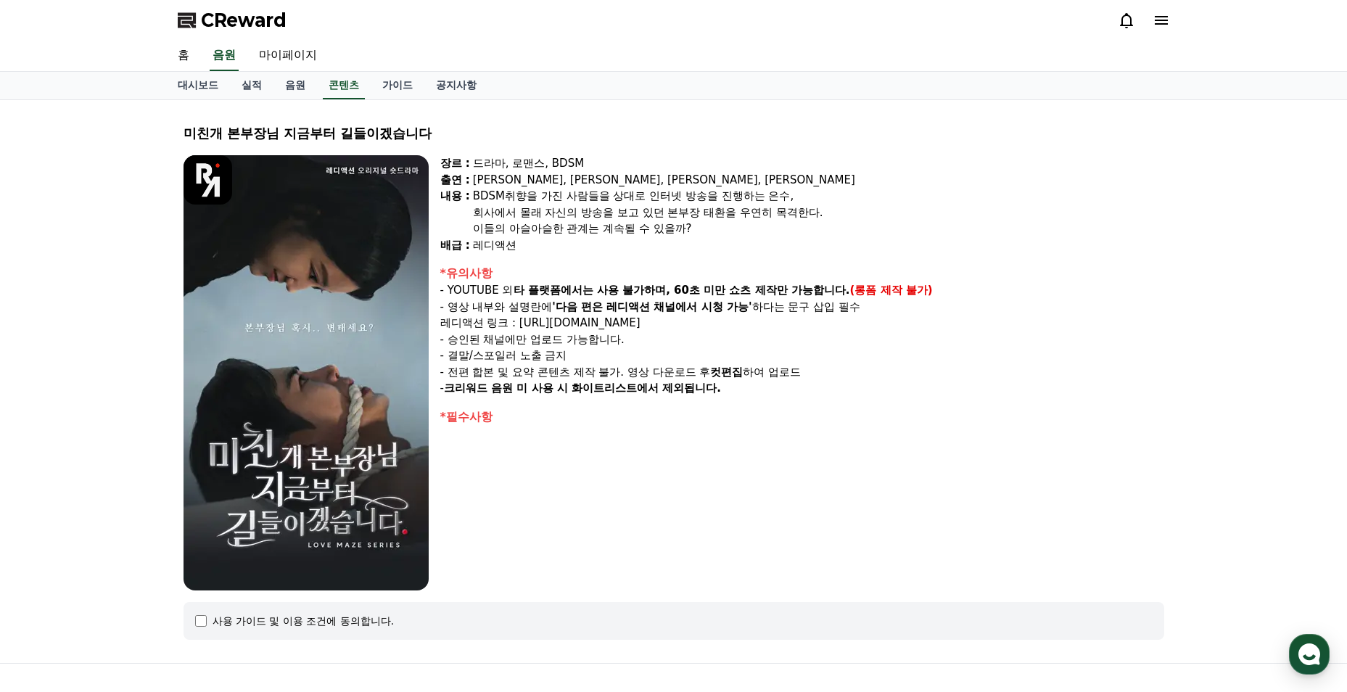
select select
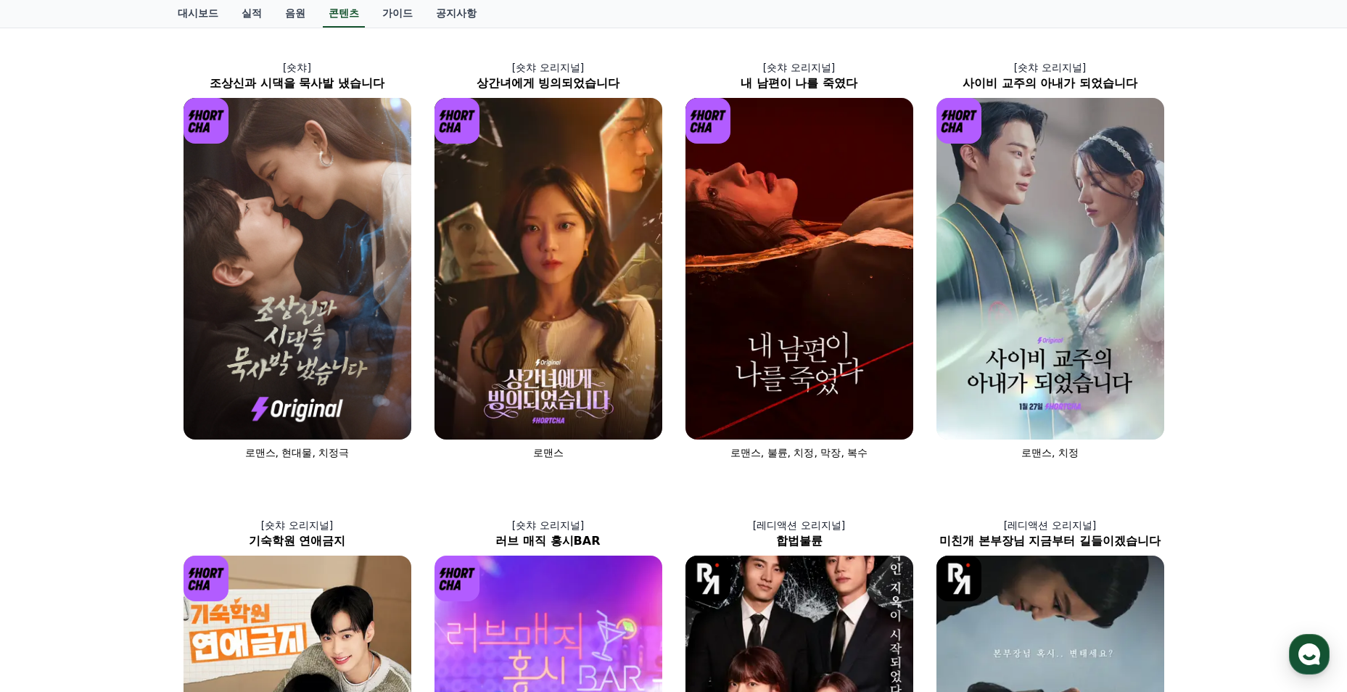
scroll to position [73, 0]
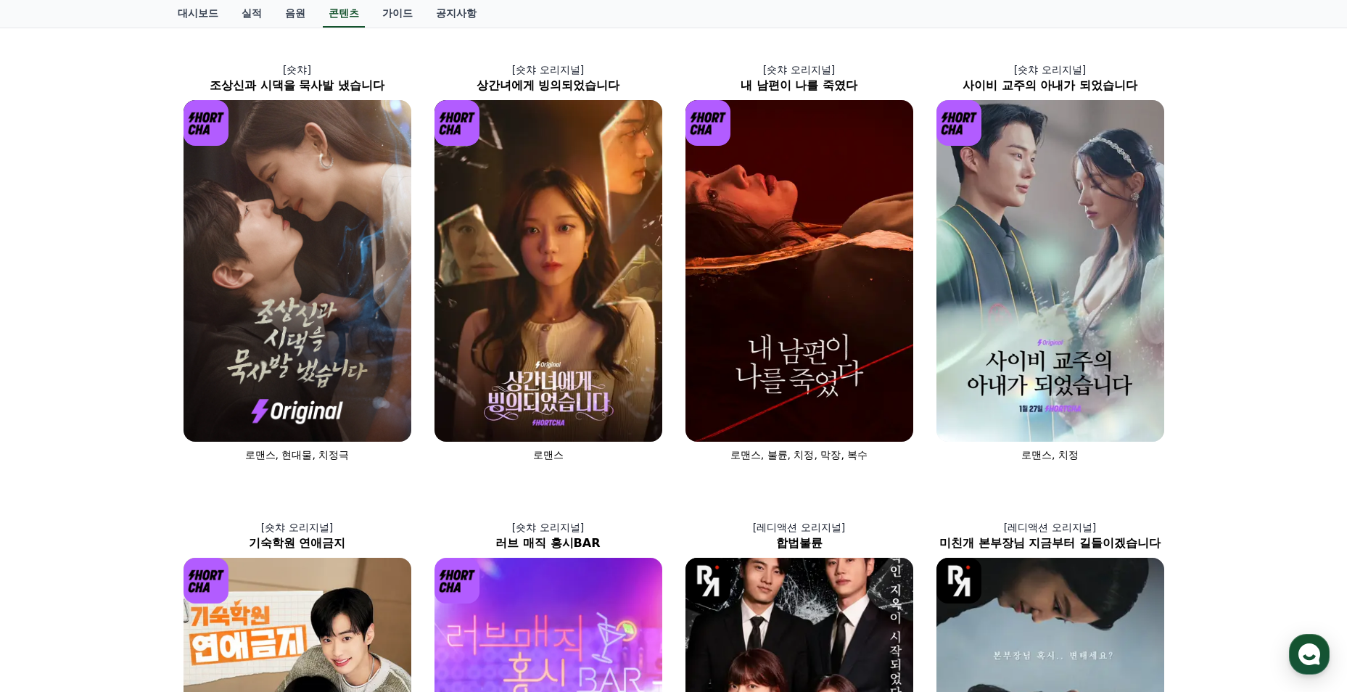
click at [1103, 337] on img at bounding box center [1051, 271] width 228 height 342
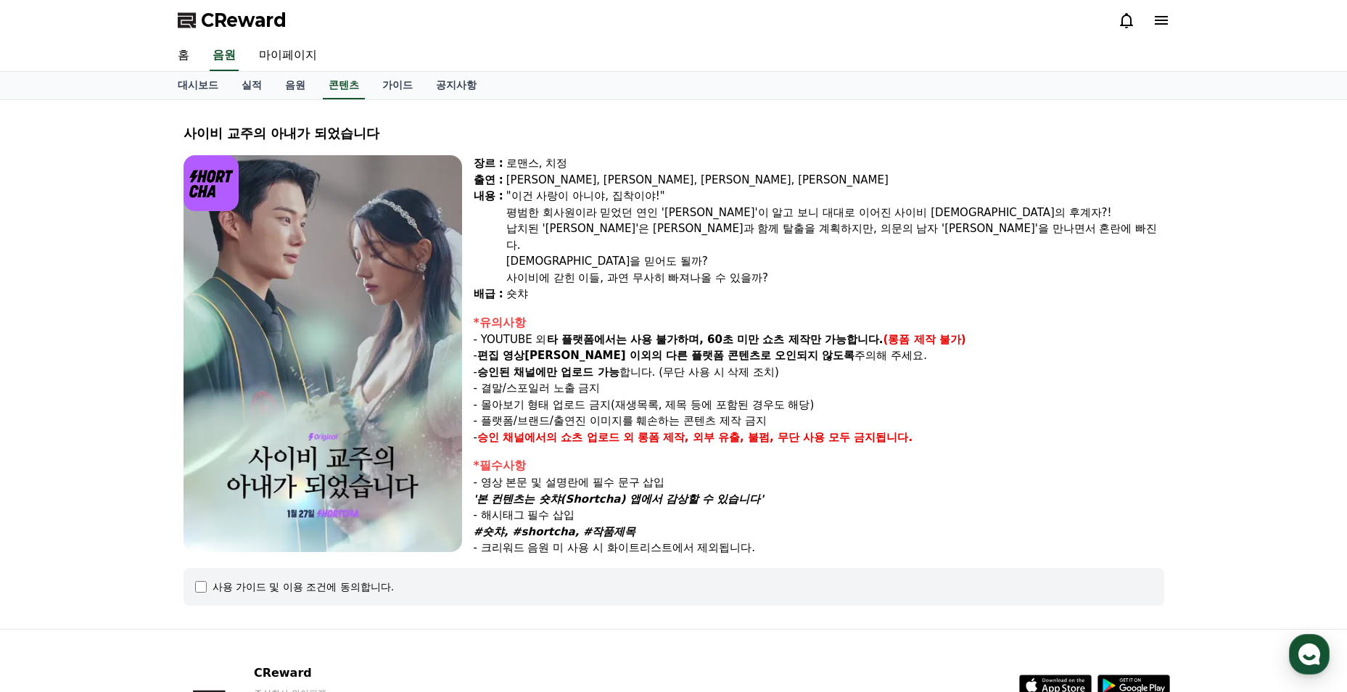
scroll to position [73, 0]
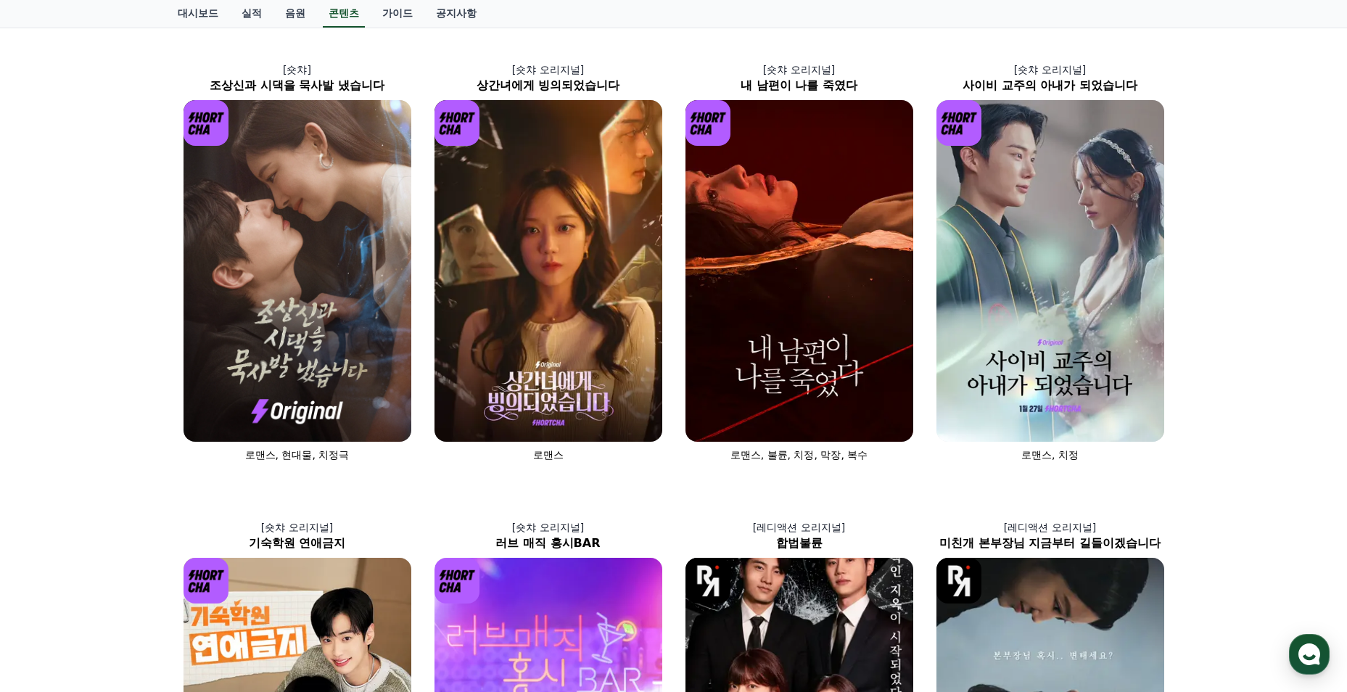
click at [768, 326] on img at bounding box center [800, 271] width 228 height 342
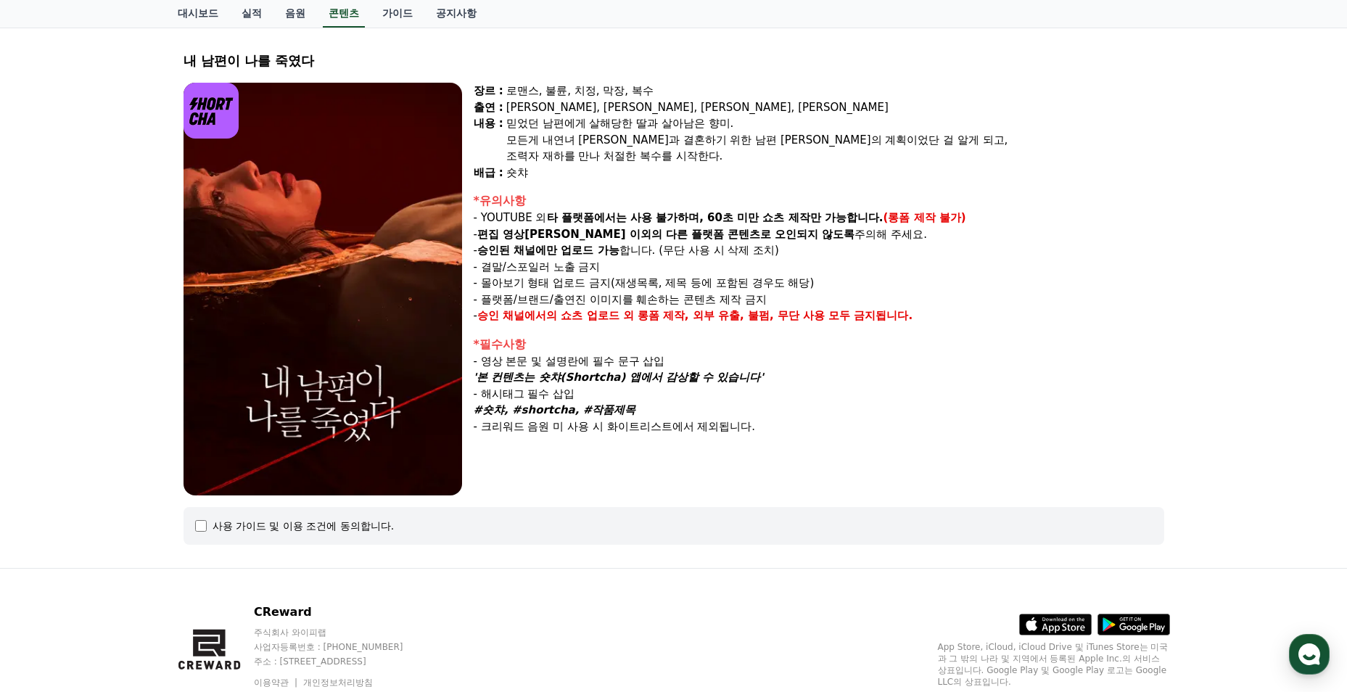
scroll to position [129, 0]
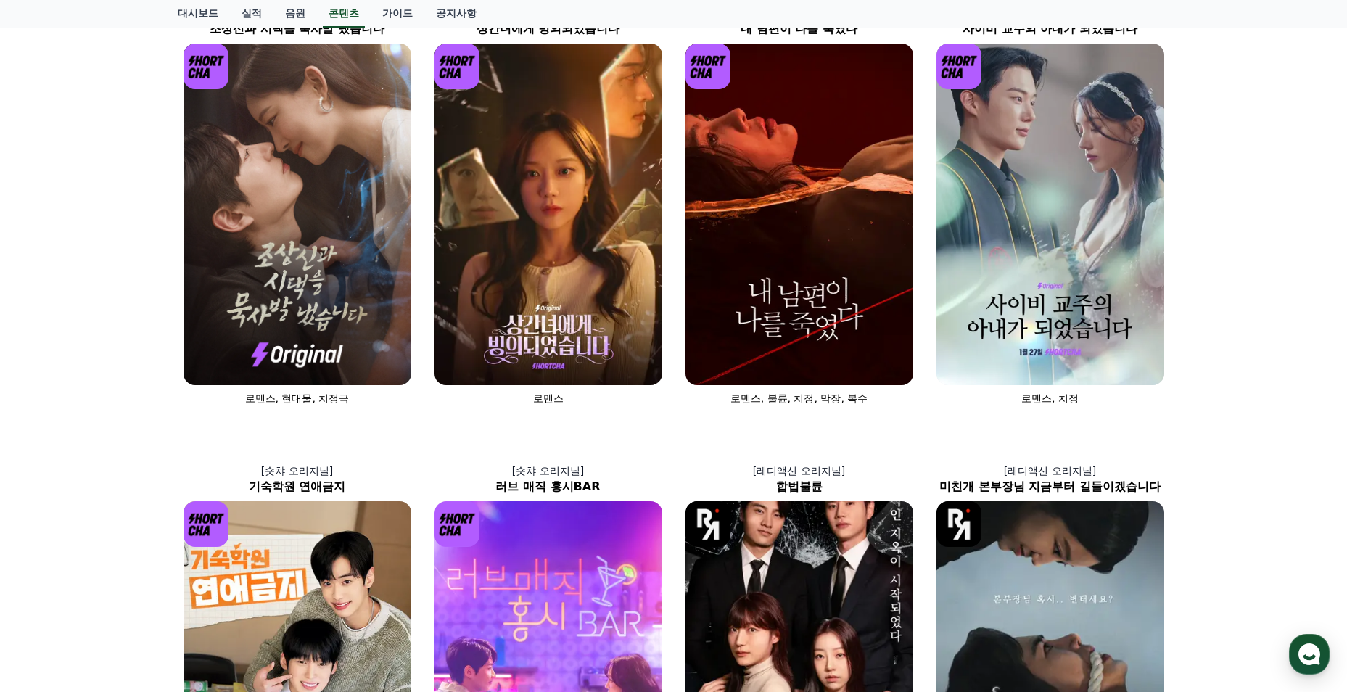
scroll to position [73, 0]
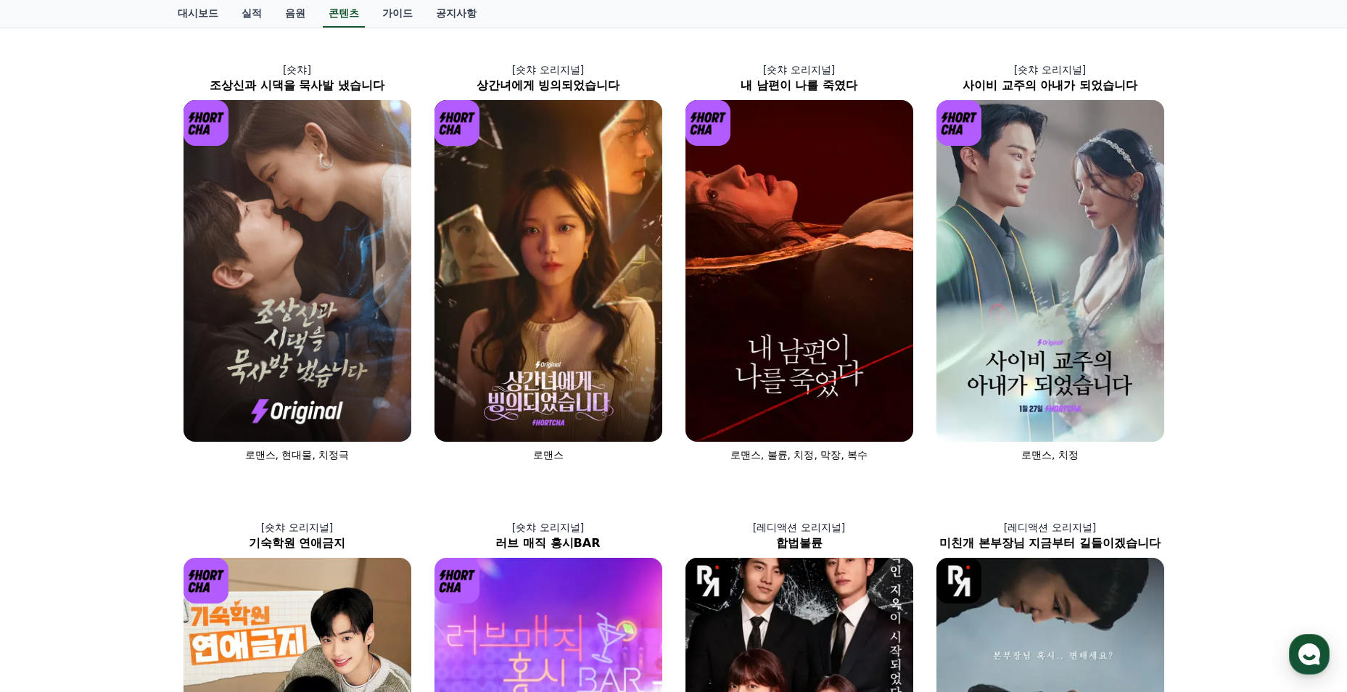
click at [372, 299] on img at bounding box center [298, 271] width 228 height 342
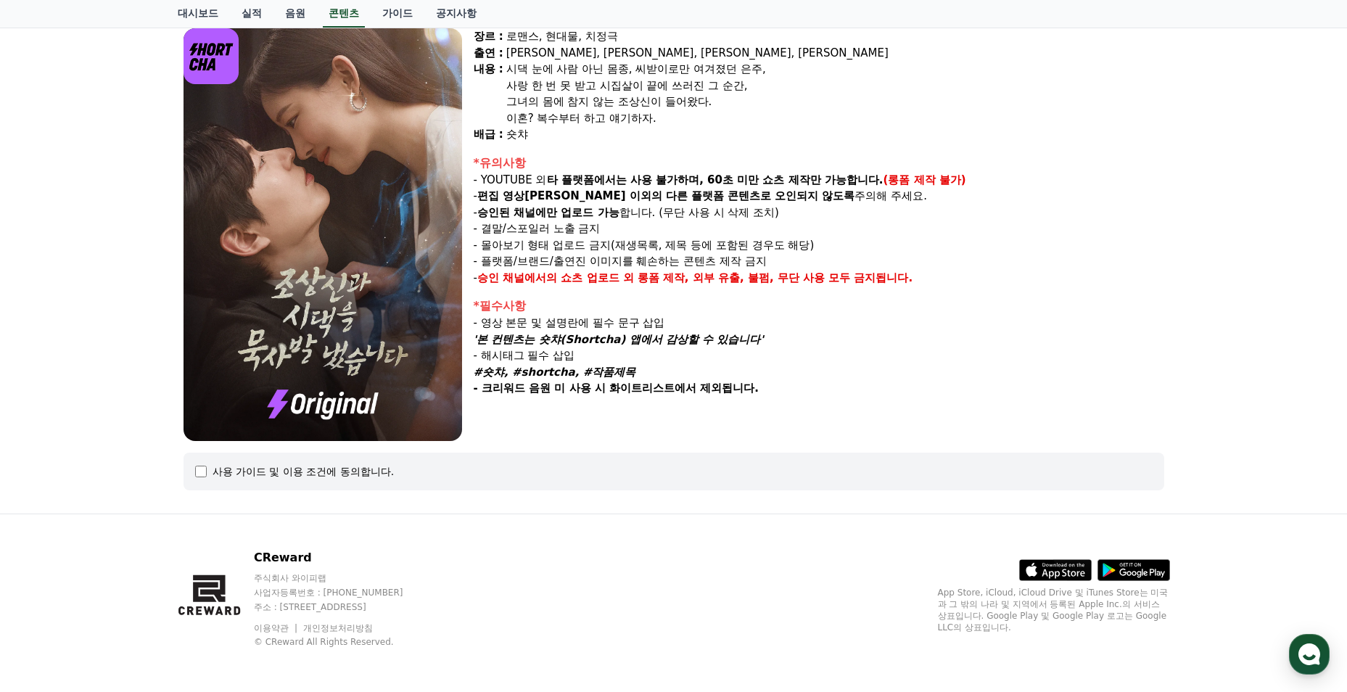
select select
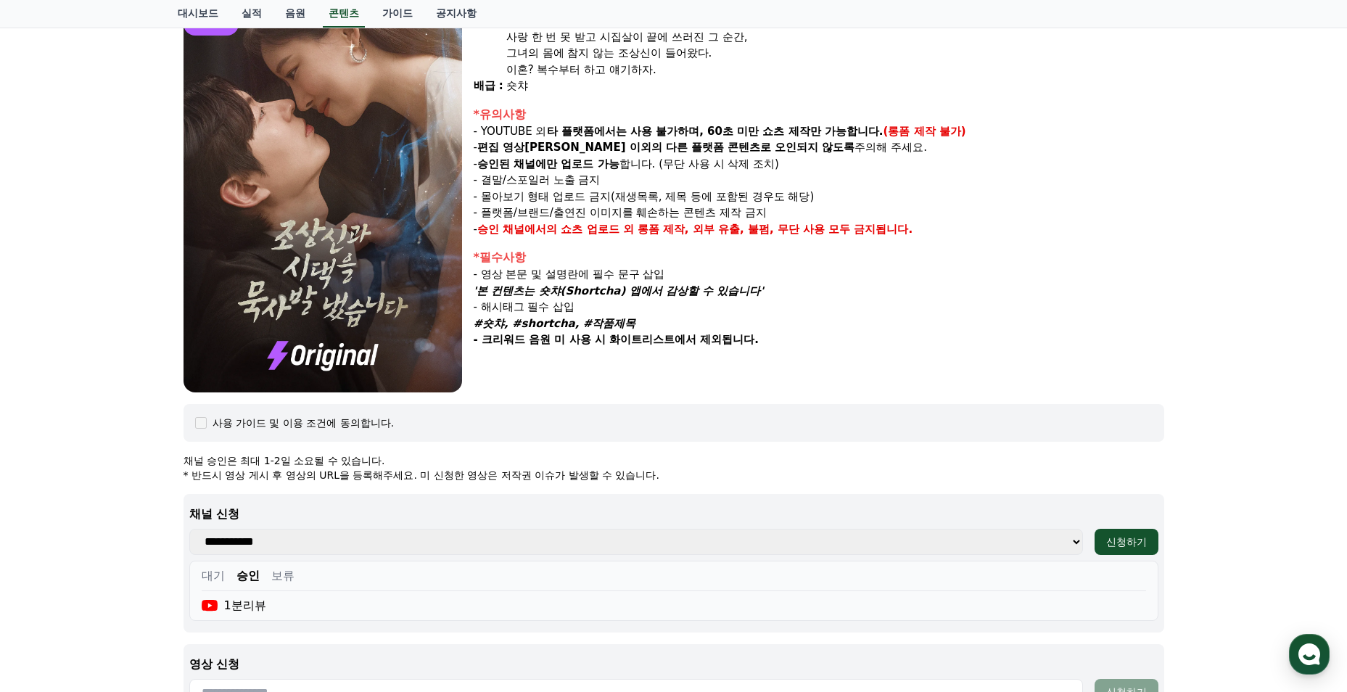
scroll to position [57, 0]
